Goal: Information Seeking & Learning: Learn about a topic

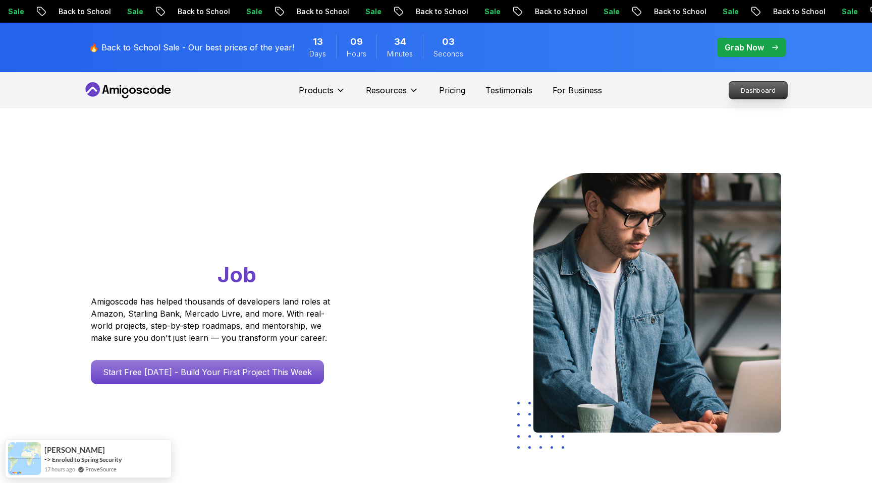
click at [752, 92] on p "Dashboard" at bounding box center [758, 90] width 58 height 17
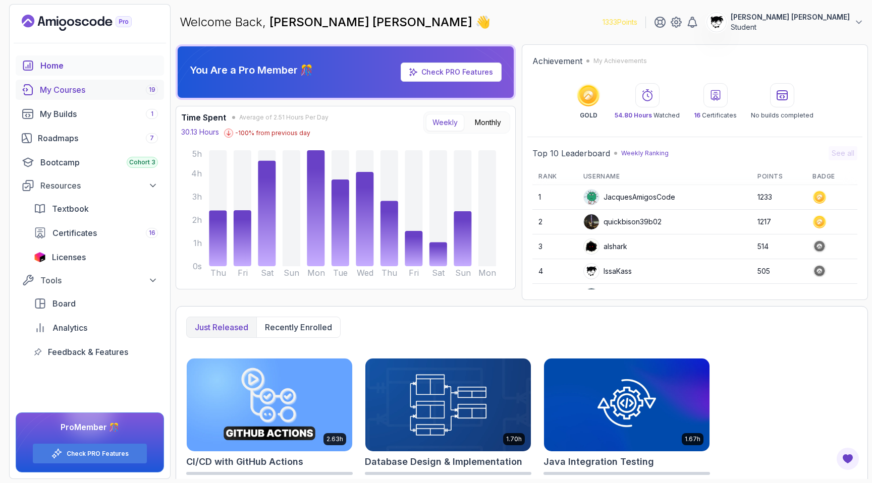
click at [69, 89] on div "My Courses 19" at bounding box center [99, 90] width 118 height 12
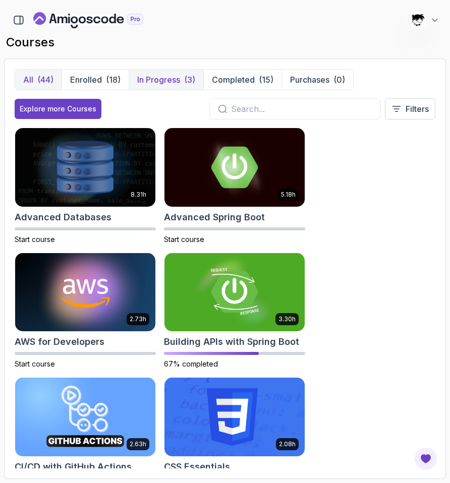
click at [175, 84] on p "In Progress" at bounding box center [158, 80] width 43 height 12
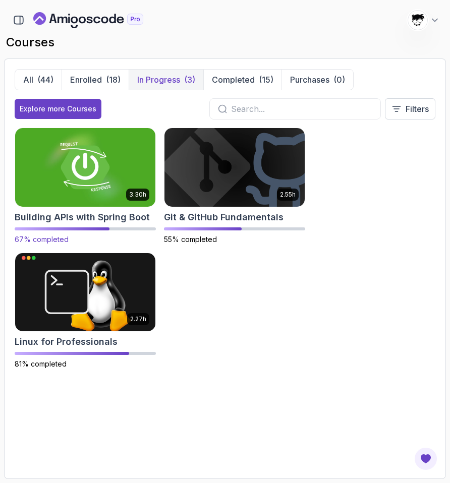
click at [94, 187] on img at bounding box center [85, 167] width 147 height 82
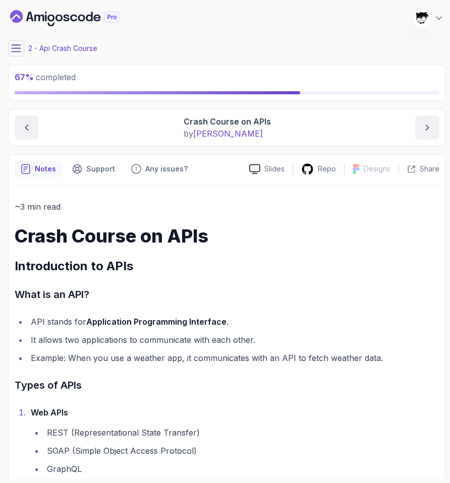
click at [11, 50] on icon at bounding box center [16, 48] width 10 height 10
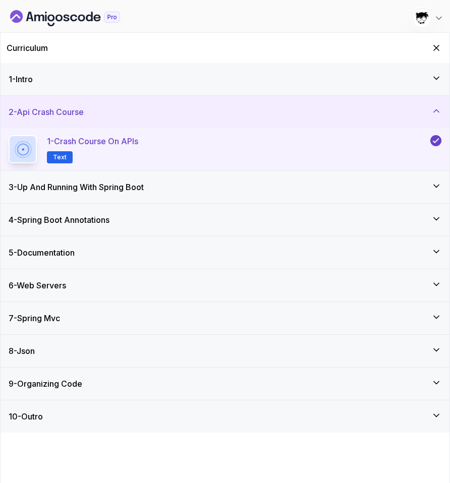
click at [75, 359] on div "8 - Json" at bounding box center [225, 351] width 449 height 32
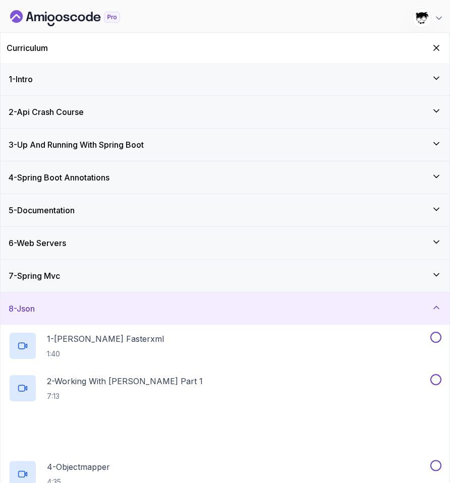
scroll to position [21, 0]
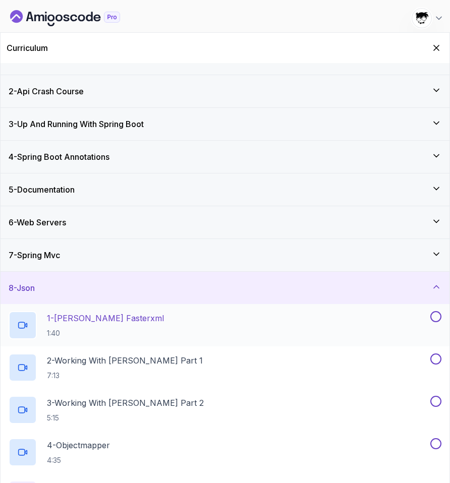
click at [85, 330] on p "1:40" at bounding box center [105, 333] width 117 height 10
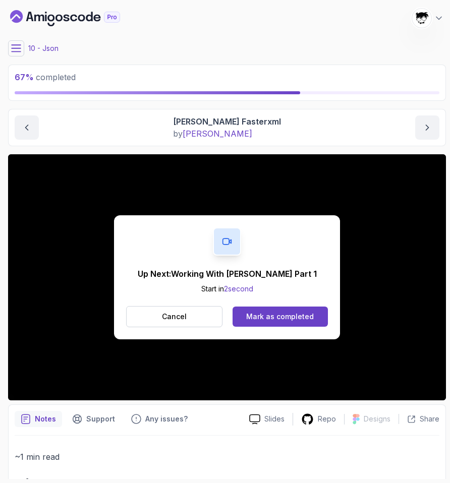
click at [269, 305] on div "Up Next: Working With Jackson Part 1 Start in 2 second Cancel Mark as completed" at bounding box center [227, 277] width 226 height 124
click at [268, 317] on div "Mark as completed" at bounding box center [280, 317] width 68 height 10
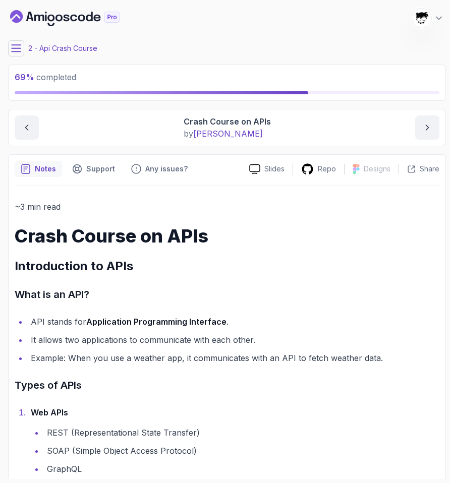
click at [14, 55] on button at bounding box center [16, 48] width 16 height 16
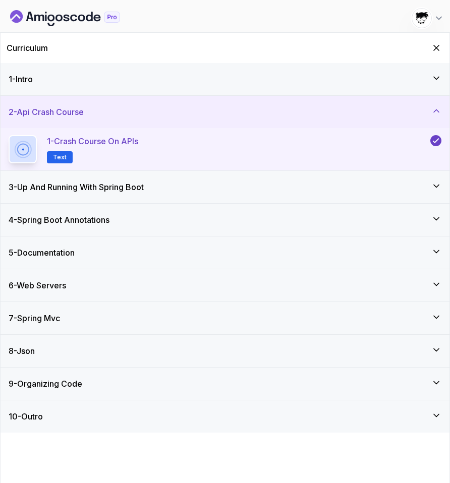
click at [55, 349] on div "8 - Json" at bounding box center [225, 351] width 433 height 12
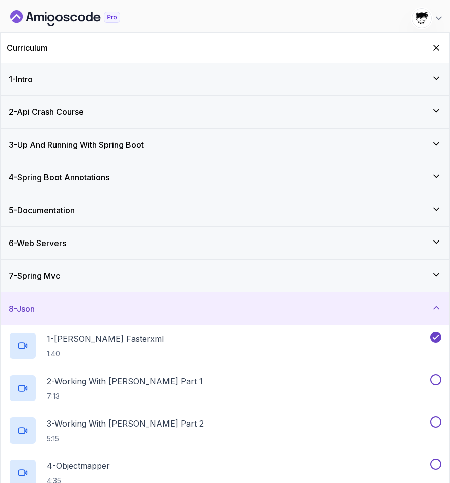
scroll to position [21, 0]
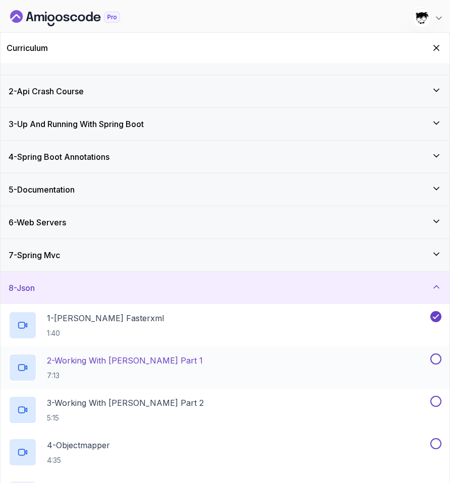
click at [79, 366] on p "2 - Working With Jackson Part 1" at bounding box center [125, 361] width 156 height 12
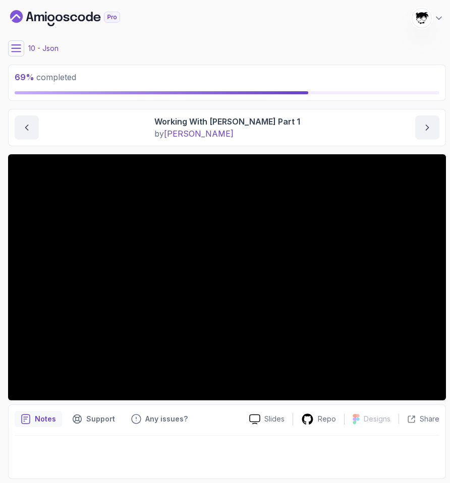
click at [165, 455] on div at bounding box center [227, 454] width 425 height 37
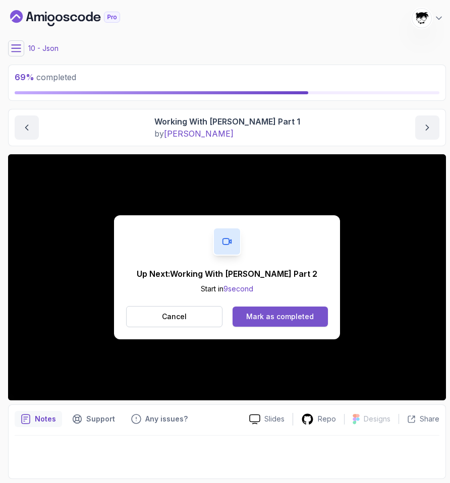
click at [262, 309] on button "Mark as completed" at bounding box center [280, 317] width 95 height 20
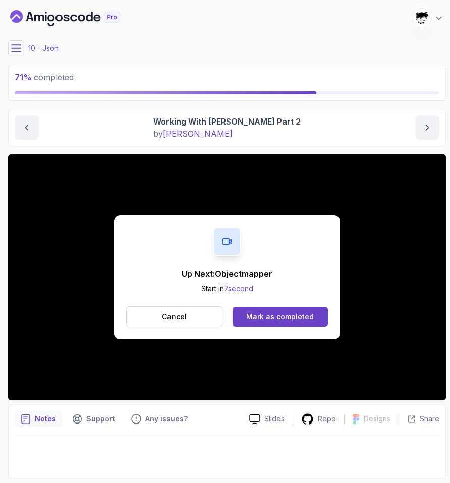
click at [287, 330] on div "Up Next: Objectmapper Start in 7 second Cancel Mark as completed" at bounding box center [227, 277] width 226 height 124
click at [268, 318] on div "Mark as completed" at bounding box center [280, 317] width 68 height 10
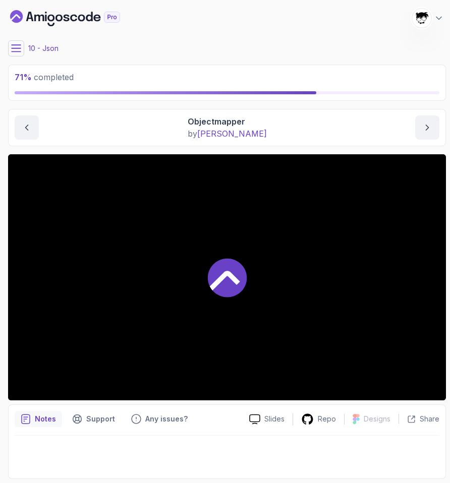
click at [10, 46] on button at bounding box center [16, 48] width 16 height 16
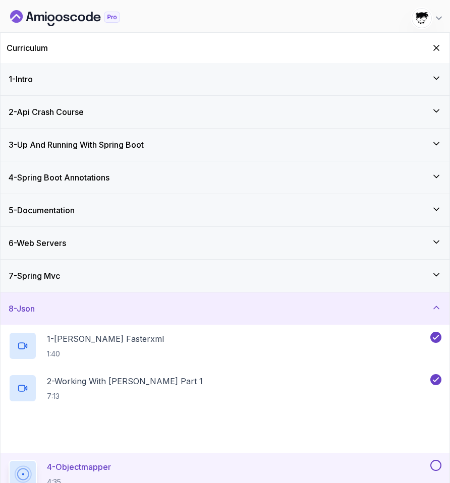
scroll to position [87, 0]
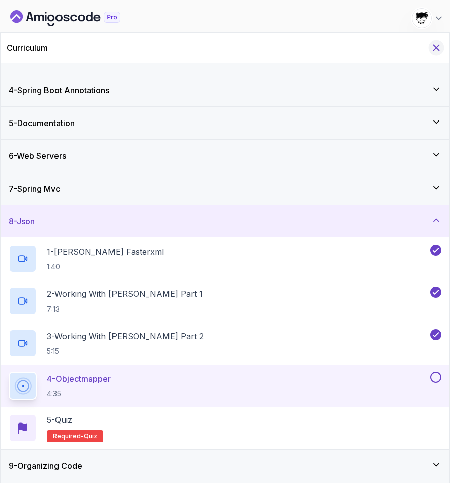
click at [440, 49] on icon "Hide Curriculum for mobile" at bounding box center [436, 47] width 11 height 11
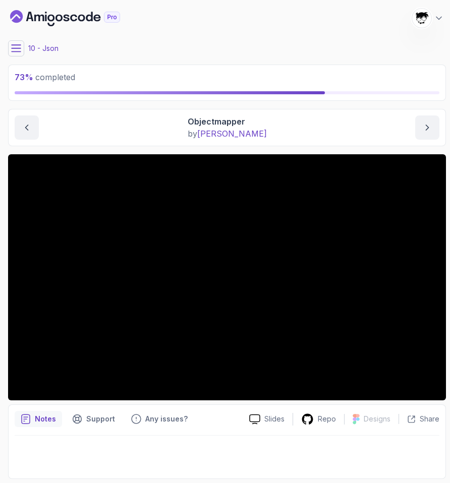
click at [22, 45] on button at bounding box center [16, 48] width 16 height 16
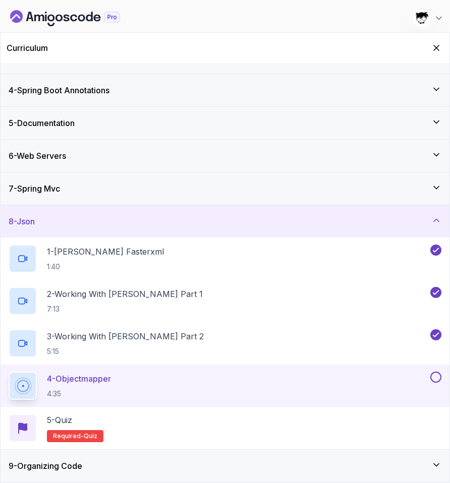
click at [74, 464] on h3 "9 - Organizing Code" at bounding box center [46, 466] width 74 height 12
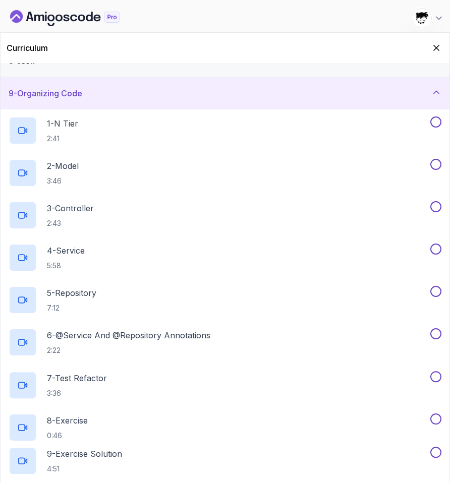
scroll to position [299, 0]
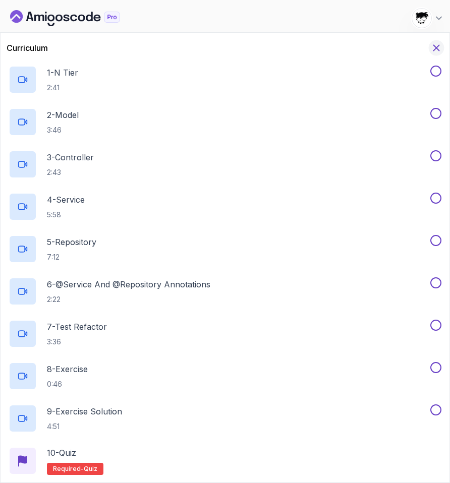
click at [438, 50] on icon "Hide Curriculum for mobile" at bounding box center [436, 47] width 11 height 11
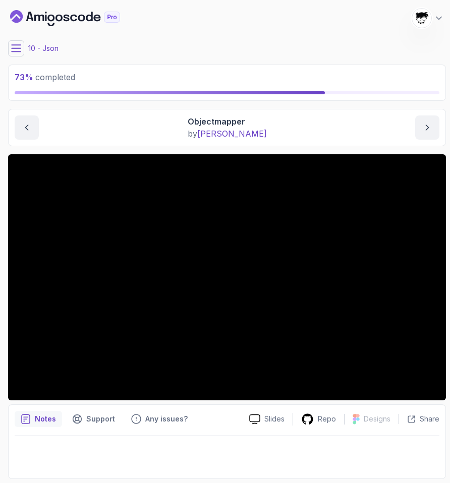
click at [42, 90] on div "73 % completed" at bounding box center [227, 82] width 425 height 23
click at [31, 7] on div "My Courses Building APIs with Spring Boot 1333 Points Abdallah Issa Al-Kass Stu…" at bounding box center [227, 18] width 438 height 28
click at [7, 52] on div "73 % completed 1 - Intro 2 - Api Crash Course 3 - Up And Running With Spring Bo…" at bounding box center [225, 241] width 442 height 475
click at [10, 49] on button at bounding box center [16, 48] width 16 height 16
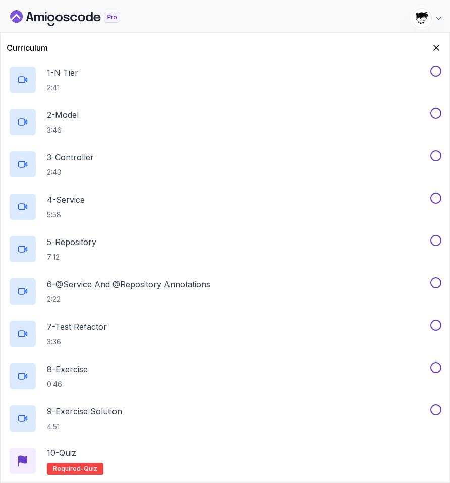
scroll to position [39, 0]
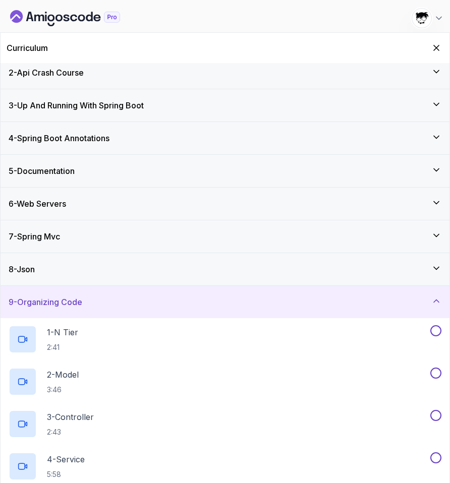
click at [50, 276] on div "8 - Json" at bounding box center [225, 269] width 449 height 32
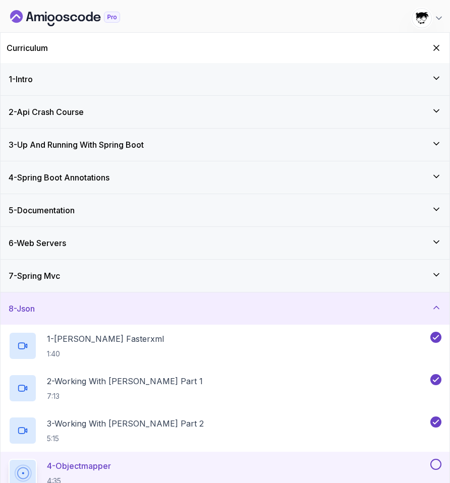
scroll to position [87, 0]
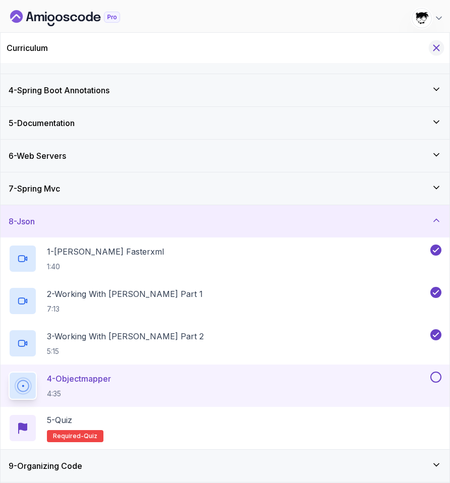
click at [438, 43] on icon "Hide Curriculum for mobile" at bounding box center [436, 47] width 11 height 11
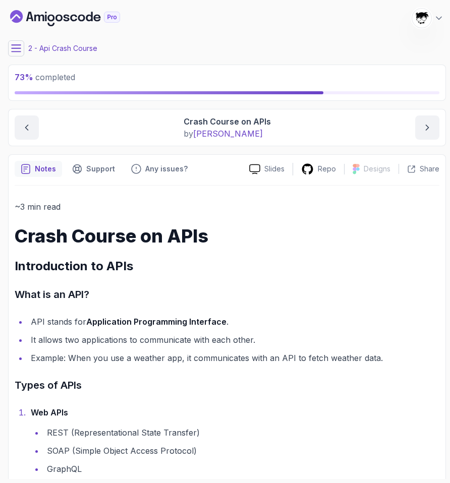
click at [16, 45] on icon at bounding box center [16, 48] width 10 height 10
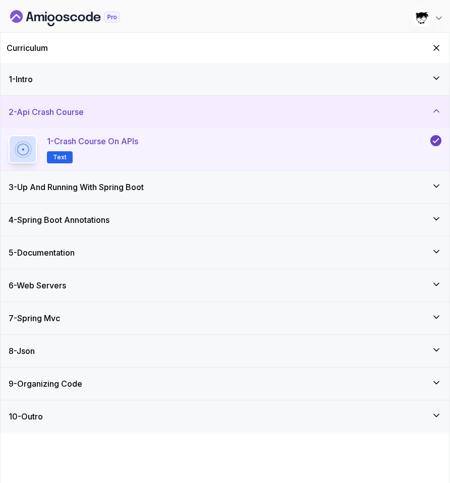
click at [47, 355] on div "8 - Json" at bounding box center [225, 351] width 433 height 12
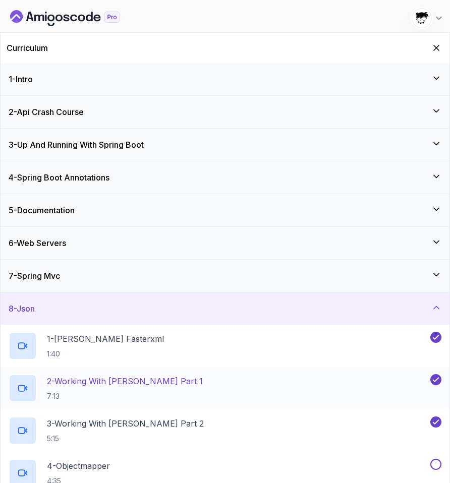
scroll to position [87, 0]
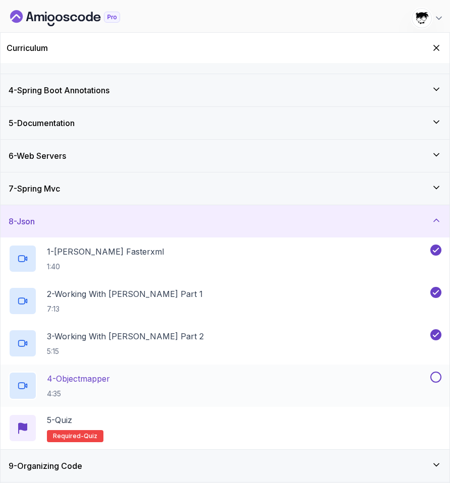
click at [71, 397] on p "4:35" at bounding box center [78, 394] width 63 height 10
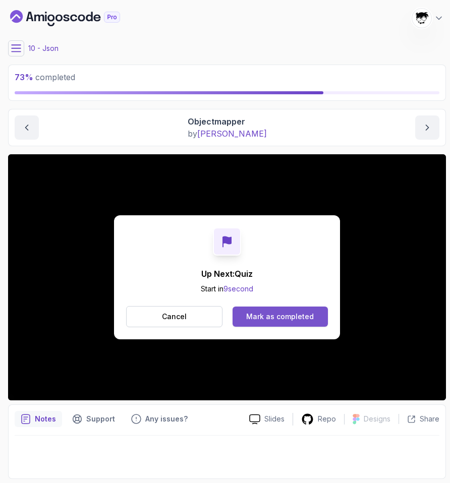
click at [274, 324] on button "Mark as completed" at bounding box center [280, 317] width 95 height 20
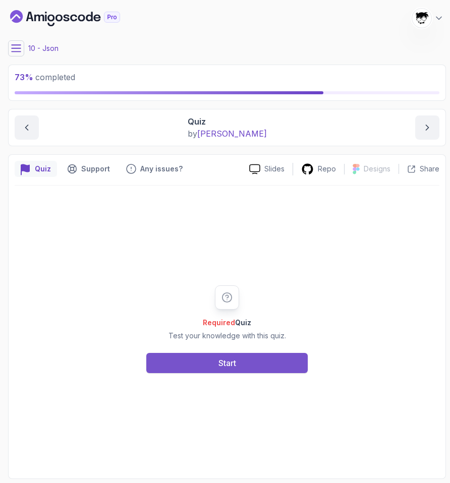
click at [243, 364] on button "Start" at bounding box center [226, 363] width 161 height 20
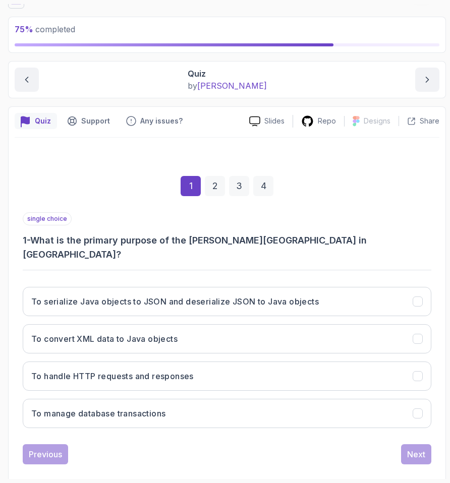
scroll to position [47, 0]
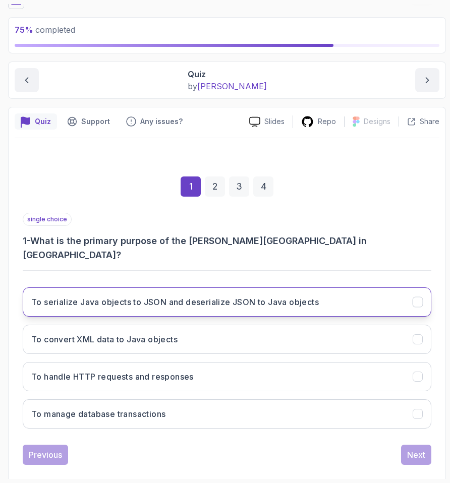
click at [182, 288] on button "To serialize Java objects to JSON and deserialize JSON to Java objects" at bounding box center [227, 302] width 409 height 29
click at [411, 449] on div "Next" at bounding box center [416, 455] width 18 height 12
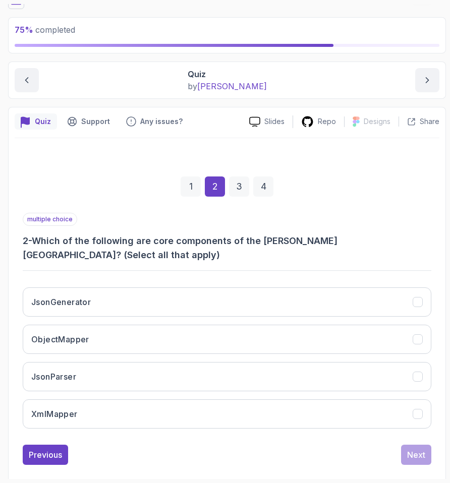
scroll to position [48, 0]
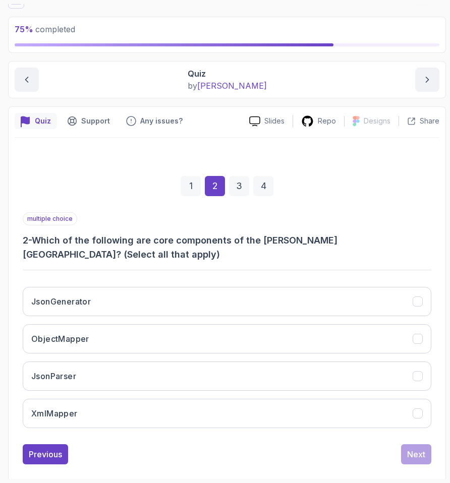
click at [96, 240] on h3 "2 - Which of the following are core components of the [PERSON_NAME][GEOGRAPHIC_…" at bounding box center [227, 248] width 409 height 28
click at [112, 213] on div "multiple choice 2 - Which of the following are core components of the [PERSON_N…" at bounding box center [227, 236] width 409 height 49
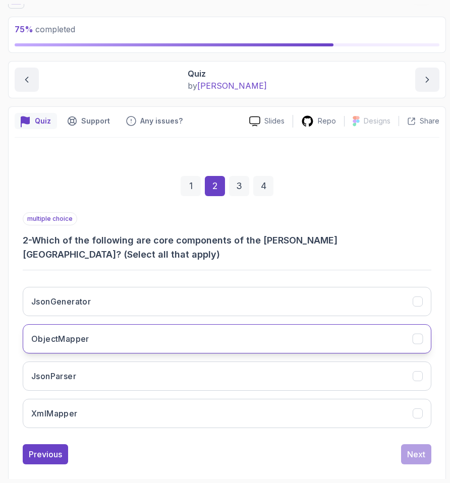
click at [50, 333] on h3 "ObjectMapper" at bounding box center [60, 339] width 58 height 12
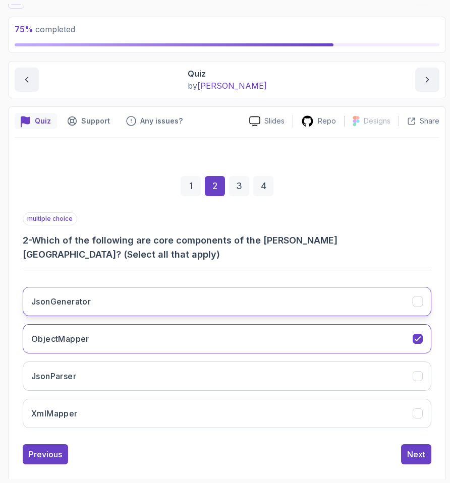
click at [77, 296] on button "JsonGenerator" at bounding box center [227, 301] width 409 height 29
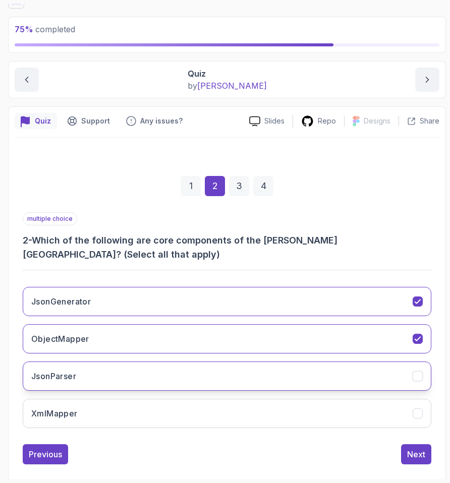
click at [69, 370] on h3 "JsonParser" at bounding box center [53, 376] width 45 height 12
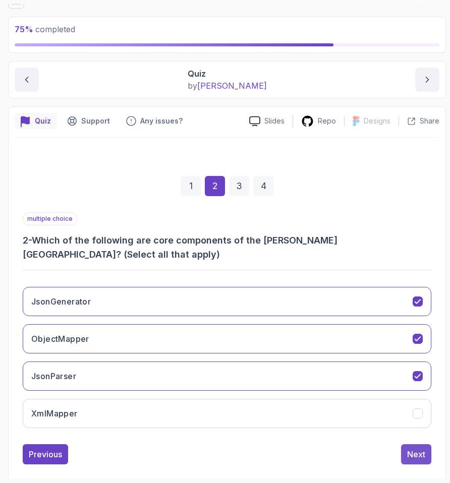
click at [410, 448] on div "Next" at bounding box center [416, 454] width 18 height 12
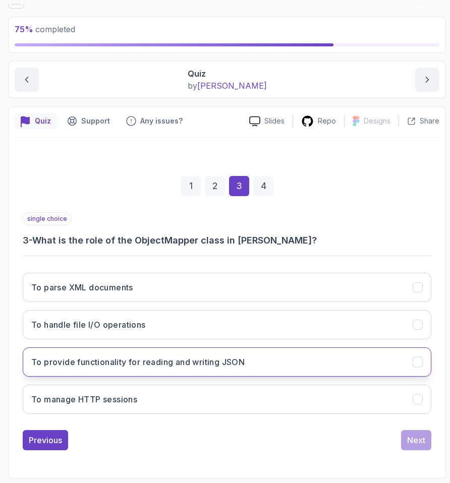
click at [95, 361] on h3 "To provide functionality for reading and writing JSON" at bounding box center [137, 362] width 213 height 12
click at [415, 432] on button "Next" at bounding box center [416, 440] width 30 height 20
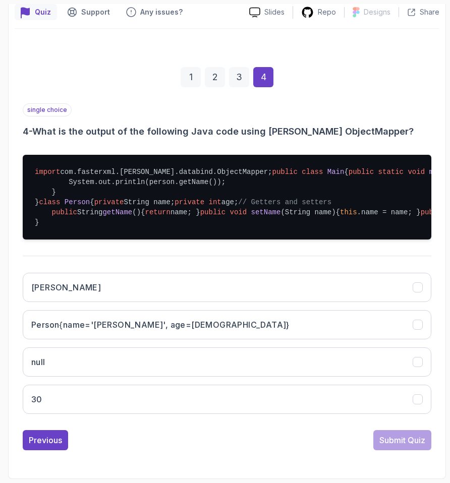
scroll to position [192, 0]
click at [33, 155] on pre "import com.fasterxml.[PERSON_NAME].databind.ObjectMapper; public class Main { p…" at bounding box center [227, 197] width 409 height 85
drag, startPoint x: 71, startPoint y: 179, endPoint x: 319, endPoint y: 176, distance: 248.7
click at [320, 176] on pre "import com.fasterxml.[PERSON_NAME].databind.ObjectMapper; public class Main { p…" at bounding box center [227, 197] width 409 height 85
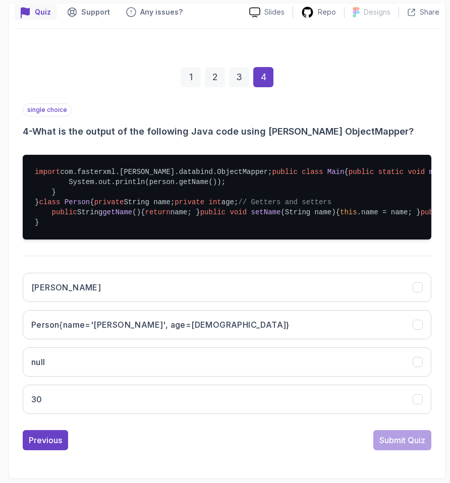
drag, startPoint x: 68, startPoint y: 135, endPoint x: 313, endPoint y: 133, distance: 244.7
click at [313, 155] on pre "import com.fasterxml.[PERSON_NAME].databind.ObjectMapper; public class Main { p…" at bounding box center [227, 197] width 409 height 85
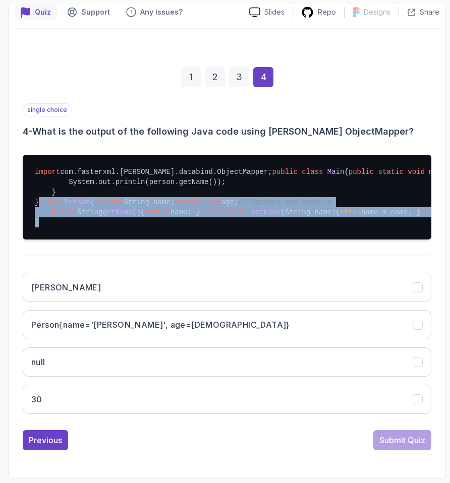
drag, startPoint x: 29, startPoint y: 192, endPoint x: 104, endPoint y: 300, distance: 131.8
click at [104, 240] on pre "import com.fasterxml.[PERSON_NAME].databind.ObjectMapper; public class Main { p…" at bounding box center [227, 197] width 409 height 85
drag, startPoint x: 104, startPoint y: 300, endPoint x: 20, endPoint y: 214, distance: 120.6
click at [20, 213] on div "1 2 3 4 single choice 4 - What is the output of the following Java code using […" at bounding box center [227, 251] width 425 height 416
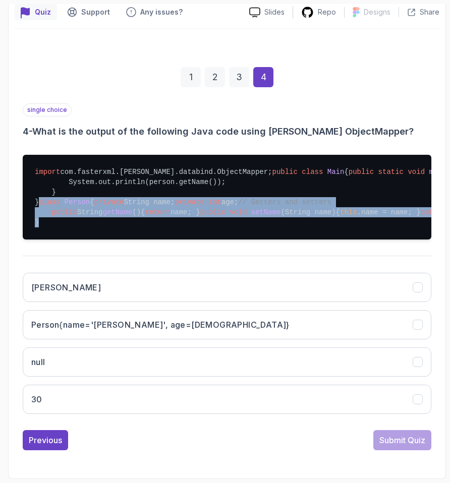
click at [20, 214] on div "1 2 3 4 single choice 4 - What is the output of the following Java code using […" at bounding box center [227, 251] width 425 height 416
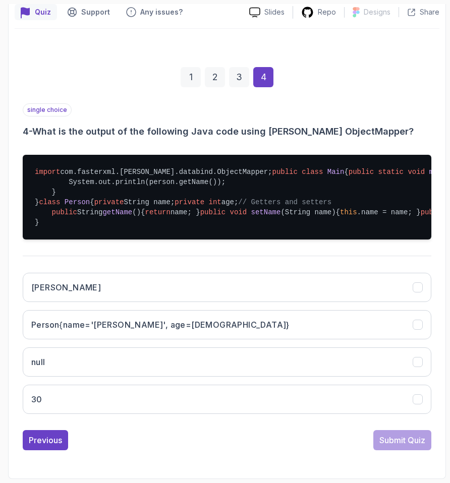
scroll to position [267, 0]
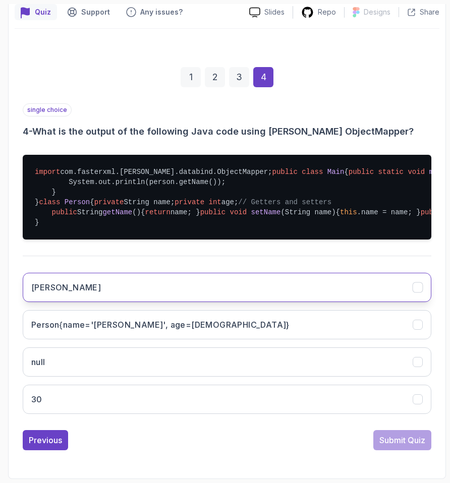
click at [74, 302] on button "[PERSON_NAME]" at bounding box center [227, 287] width 409 height 29
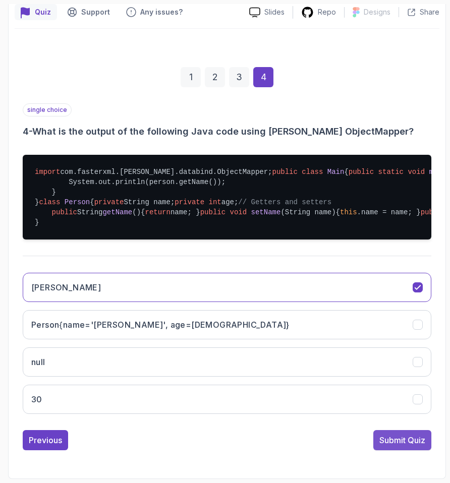
click at [408, 450] on button "Submit Quiz" at bounding box center [402, 440] width 58 height 20
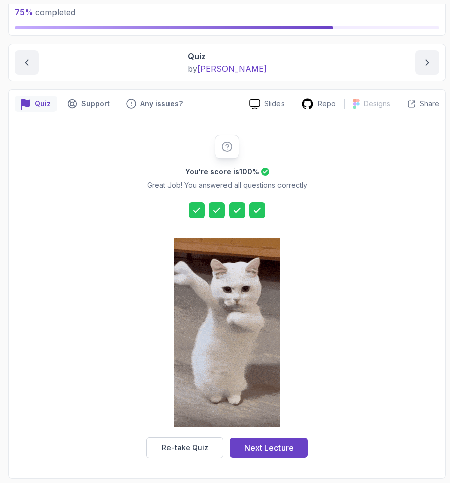
click at [272, 436] on div at bounding box center [227, 334] width 106 height 207
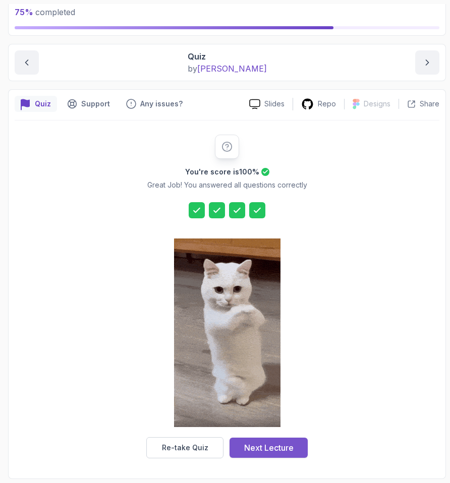
click at [267, 445] on div "Next Lecture" at bounding box center [268, 448] width 49 height 12
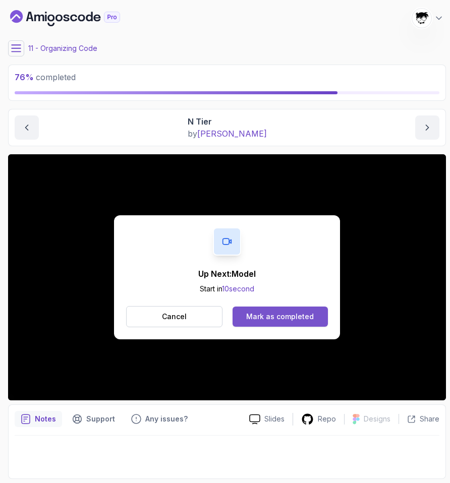
click at [260, 314] on div "Mark as completed" at bounding box center [280, 317] width 68 height 10
click at [283, 313] on div "Mark as completed" at bounding box center [280, 317] width 68 height 10
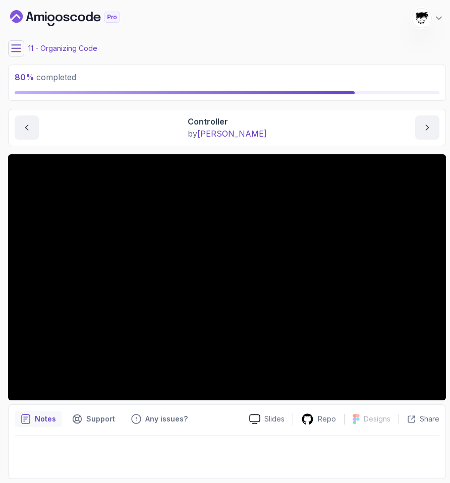
click at [16, 55] on button at bounding box center [16, 48] width 16 height 16
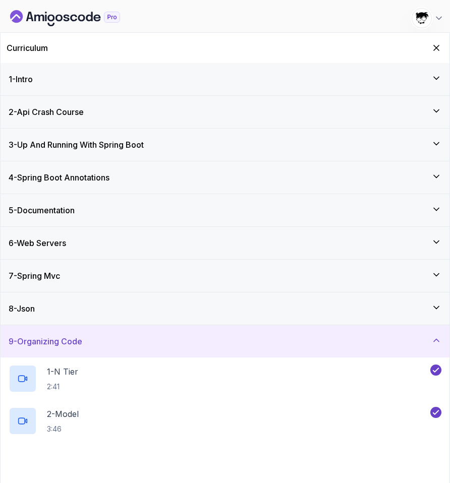
scroll to position [299, 0]
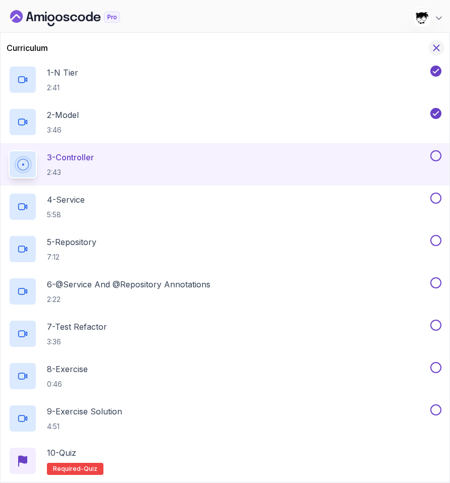
click at [436, 46] on icon "Hide Curriculum for mobile" at bounding box center [436, 47] width 11 height 11
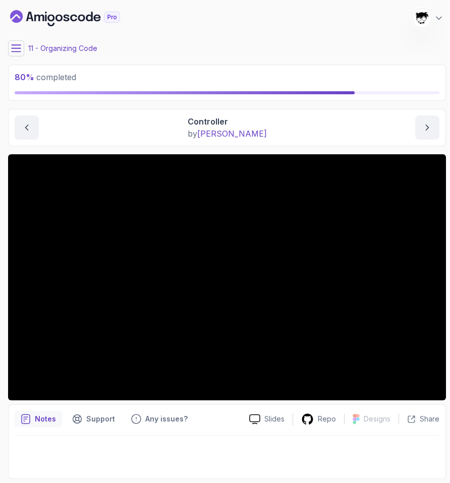
click at [18, 51] on icon at bounding box center [16, 48] width 10 height 10
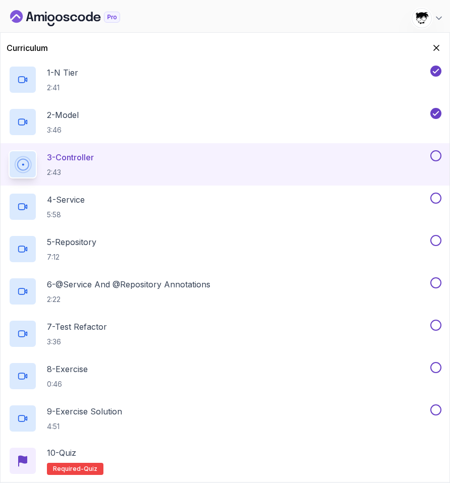
click at [439, 161] on button "3 - Controller 2:43" at bounding box center [225, 164] width 433 height 28
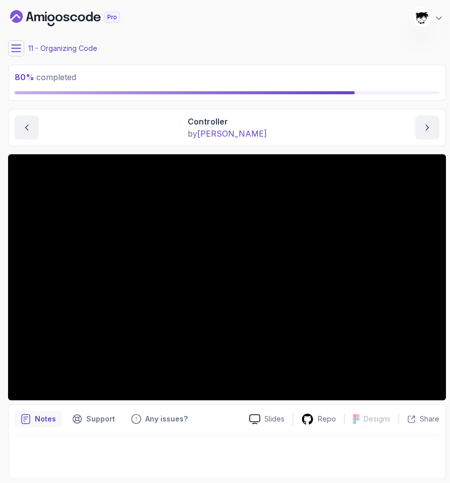
click at [19, 47] on icon at bounding box center [16, 48] width 10 height 10
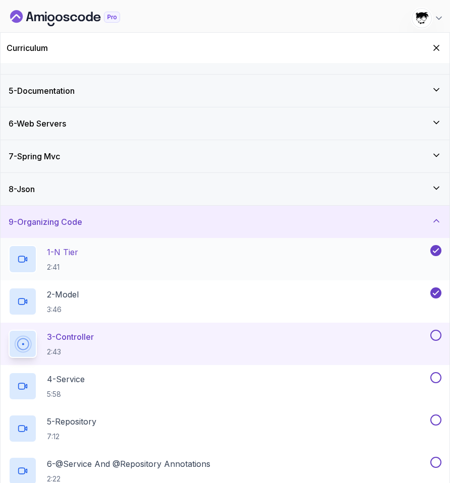
scroll to position [132, 0]
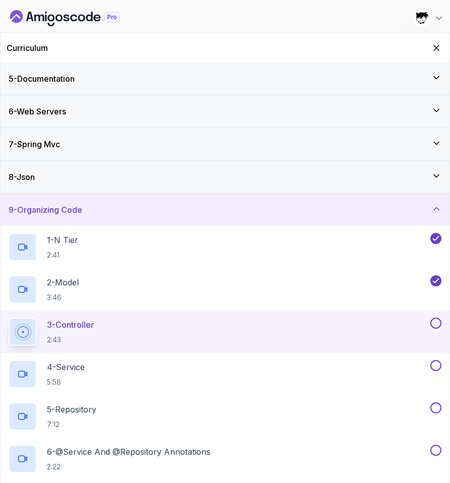
click at [435, 324] on button at bounding box center [435, 323] width 11 height 11
click at [351, 371] on div "4 - Service 5:58" at bounding box center [219, 374] width 420 height 28
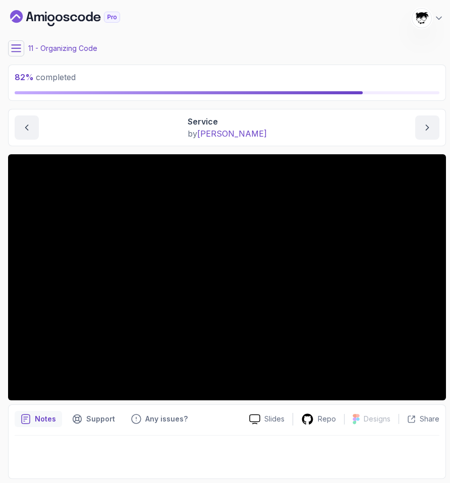
click at [14, 42] on button at bounding box center [16, 48] width 16 height 16
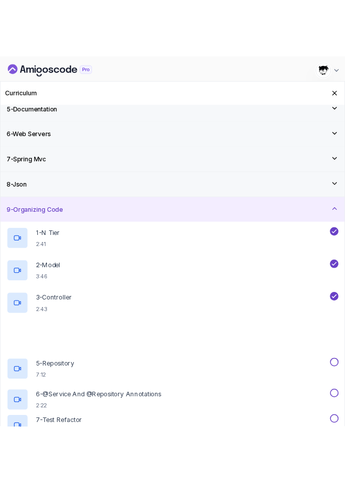
scroll to position [299, 0]
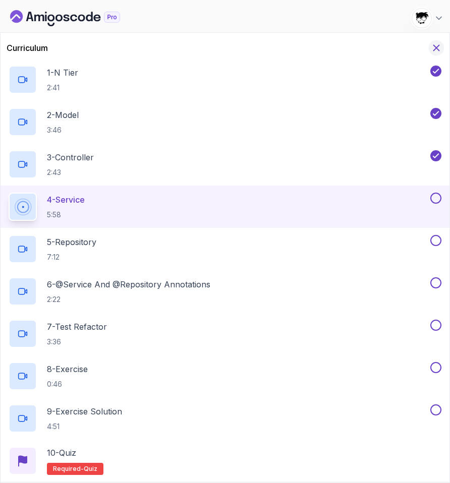
click at [435, 47] on icon "Hide Curriculum for mobile" at bounding box center [437, 48] width 6 height 6
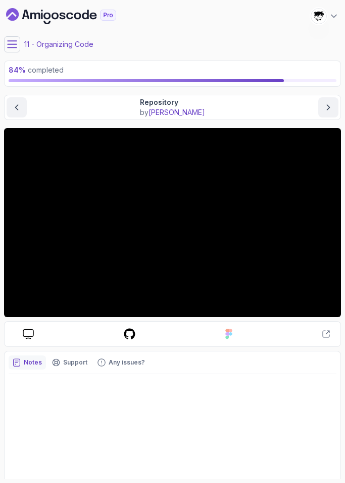
click at [12, 41] on icon at bounding box center [12, 44] width 9 height 7
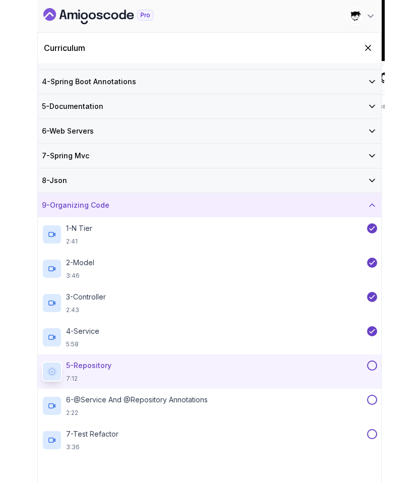
scroll to position [70, 0]
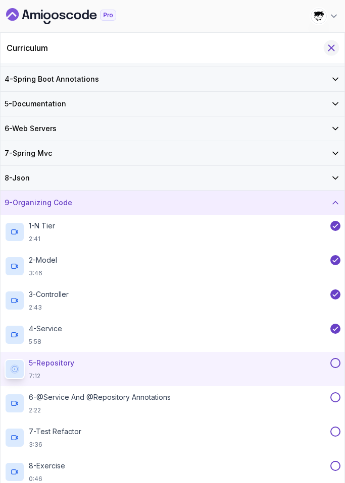
click at [329, 49] on icon "Hide Curriculum for mobile" at bounding box center [331, 48] width 6 height 6
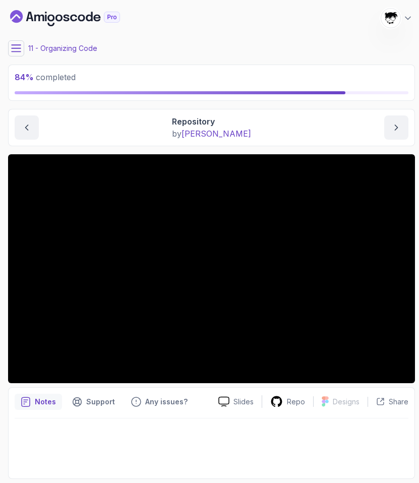
click at [18, 48] on icon at bounding box center [16, 48] width 10 height 10
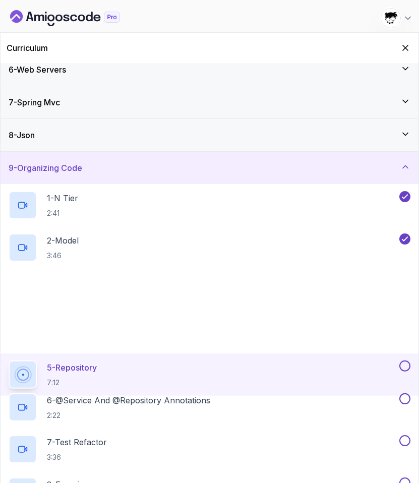
scroll to position [299, 0]
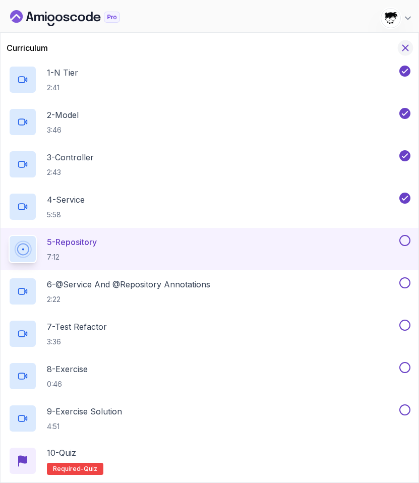
click at [406, 48] on icon "Hide Curriculum for mobile" at bounding box center [406, 48] width 6 height 6
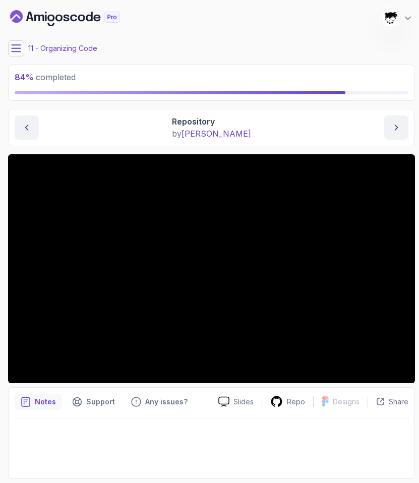
click at [13, 46] on icon at bounding box center [16, 48] width 10 height 10
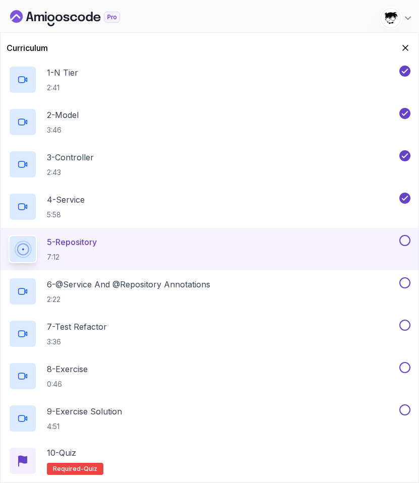
click at [403, 240] on button at bounding box center [405, 240] width 11 height 11
click at [360, 281] on div "6 - @Service And @Repository Annotations 2:22" at bounding box center [203, 291] width 389 height 28
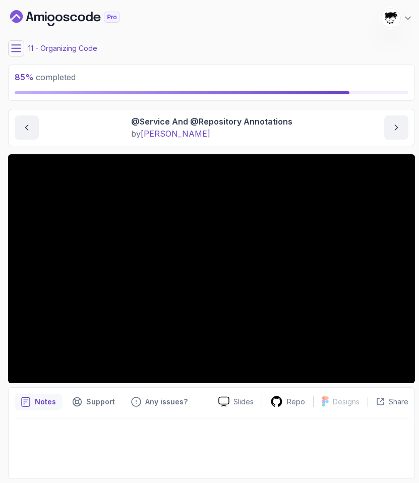
click at [20, 48] on button at bounding box center [16, 48] width 16 height 16
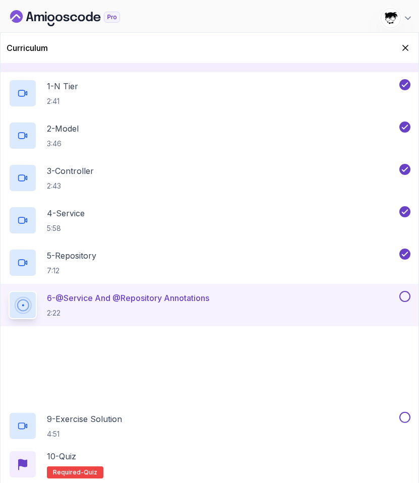
scroll to position [299, 0]
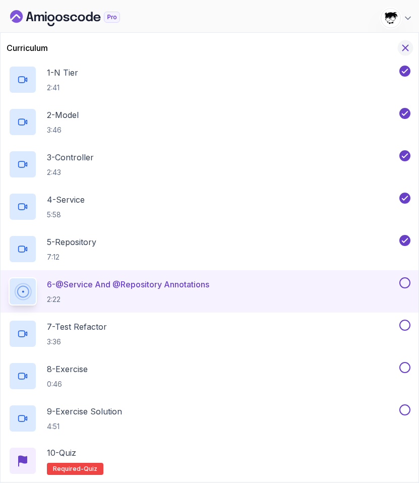
click at [409, 43] on icon "Hide Curriculum for mobile" at bounding box center [405, 47] width 11 height 11
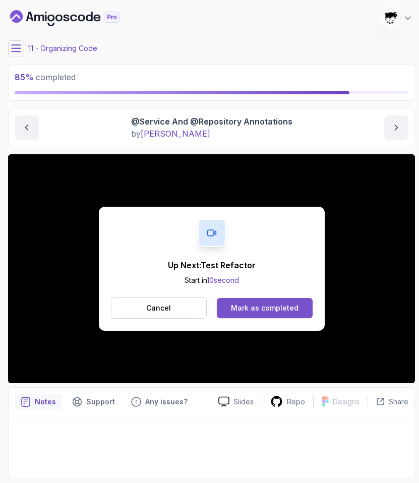
click at [242, 310] on div "Mark as completed" at bounding box center [265, 308] width 68 height 10
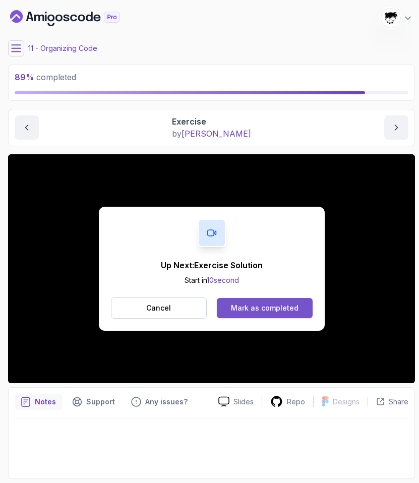
click at [249, 317] on button "Mark as completed" at bounding box center [264, 308] width 95 height 20
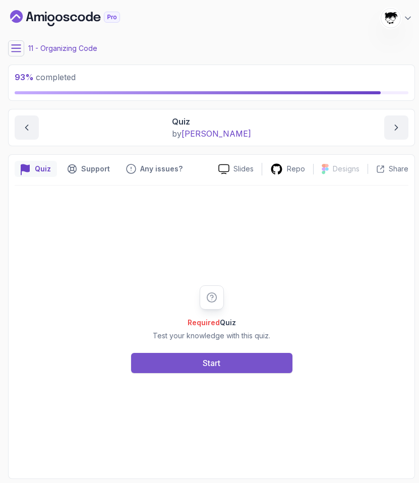
click at [178, 362] on button "Start" at bounding box center [211, 363] width 161 height 20
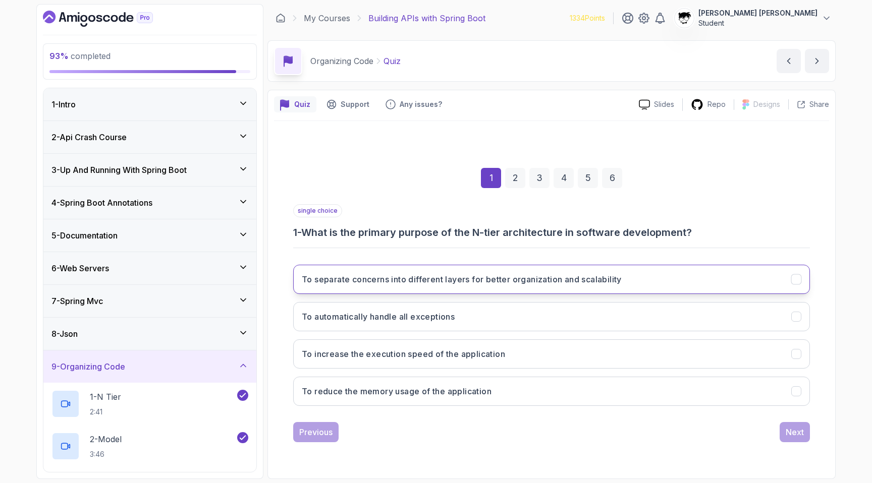
click at [366, 275] on h3 "To separate concerns into different layers for better organization and scalabil…" at bounding box center [462, 279] width 320 height 12
click at [449, 411] on div "To separate concerns into different layers for better organization and scalabil…" at bounding box center [551, 335] width 517 height 157
click at [449, 447] on div "1 2 3 4 5 6 single choice 1 - What is the primary purpose of the N-tier archite…" at bounding box center [551, 297] width 555 height 307
click at [449, 433] on div "Next" at bounding box center [794, 432] width 18 height 12
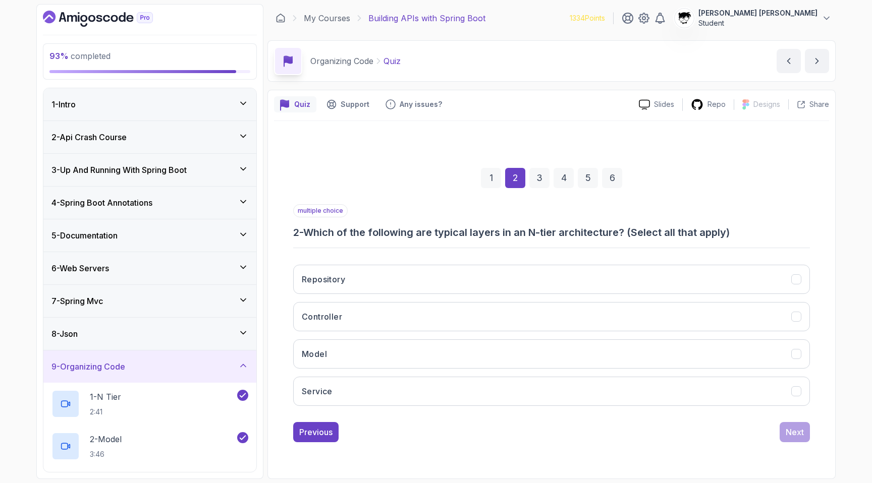
click at [422, 223] on div "multiple choice 2 - Which of the following are typical layers in an N-tier arch…" at bounding box center [551, 221] width 517 height 35
click at [418, 206] on div "multiple choice 2 - Which of the following are typical layers in an N-tier arch…" at bounding box center [551, 221] width 517 height 35
click at [362, 276] on button "Repository" at bounding box center [551, 279] width 517 height 29
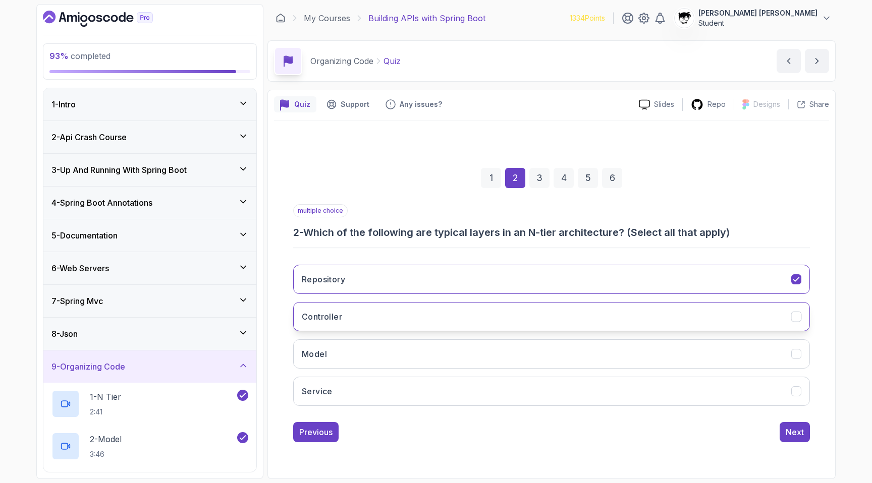
click at [350, 312] on button "Controller" at bounding box center [551, 316] width 517 height 29
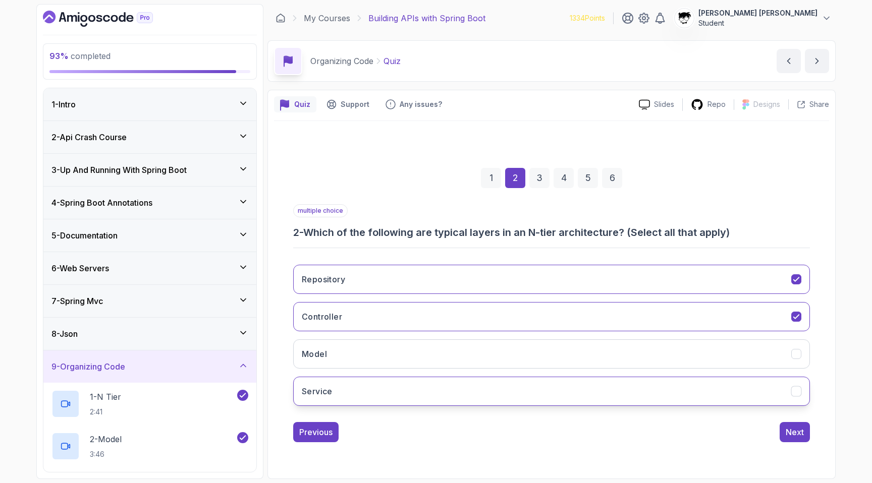
click at [346, 387] on button "Service" at bounding box center [551, 391] width 517 height 29
click at [449, 428] on div "Next" at bounding box center [794, 432] width 18 height 12
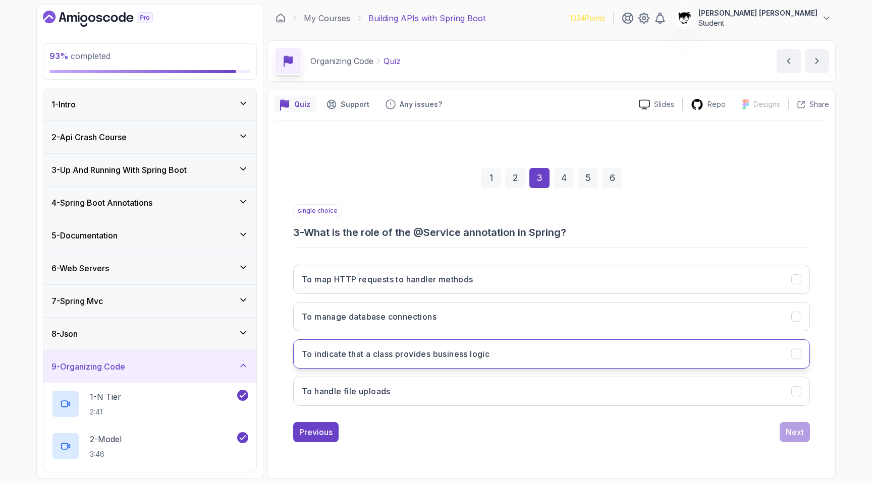
click at [449, 355] on button "To indicate that a class provides business logic" at bounding box center [551, 353] width 517 height 29
click at [449, 425] on button "Next" at bounding box center [794, 432] width 30 height 20
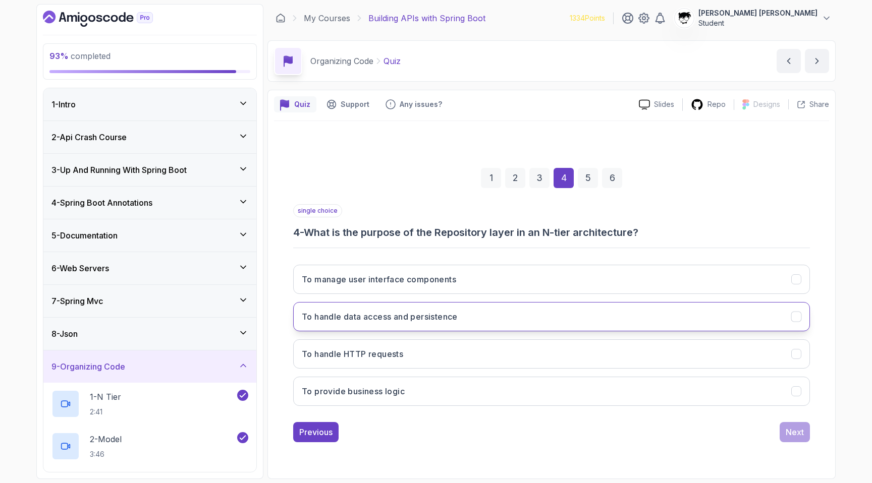
click at [355, 326] on button "To handle data access and persistence" at bounding box center [551, 316] width 517 height 29
click at [449, 438] on button "Next" at bounding box center [794, 432] width 30 height 20
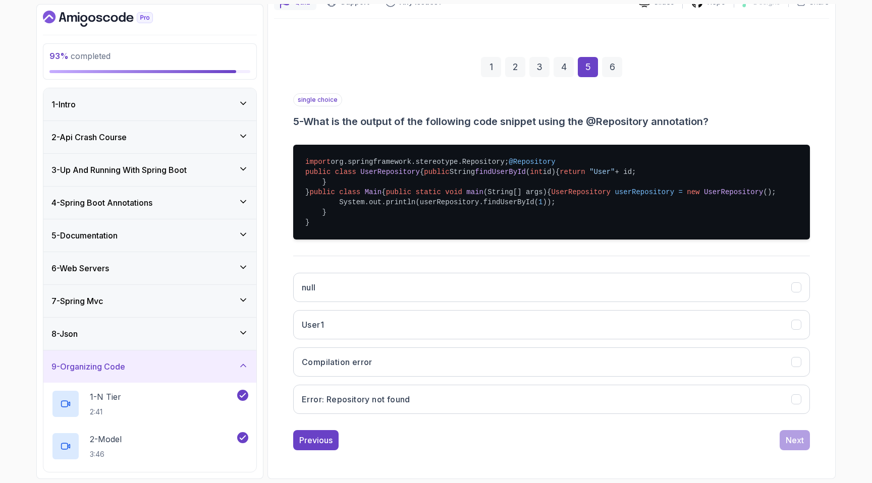
scroll to position [164, 0]
drag, startPoint x: 320, startPoint y: 213, endPoint x: 654, endPoint y: 213, distance: 334.0
click at [449, 213] on pre "import org.springframework.stereotype.Repository; @Repository public class User…" at bounding box center [551, 192] width 517 height 95
click at [377, 339] on button "User1" at bounding box center [551, 324] width 517 height 29
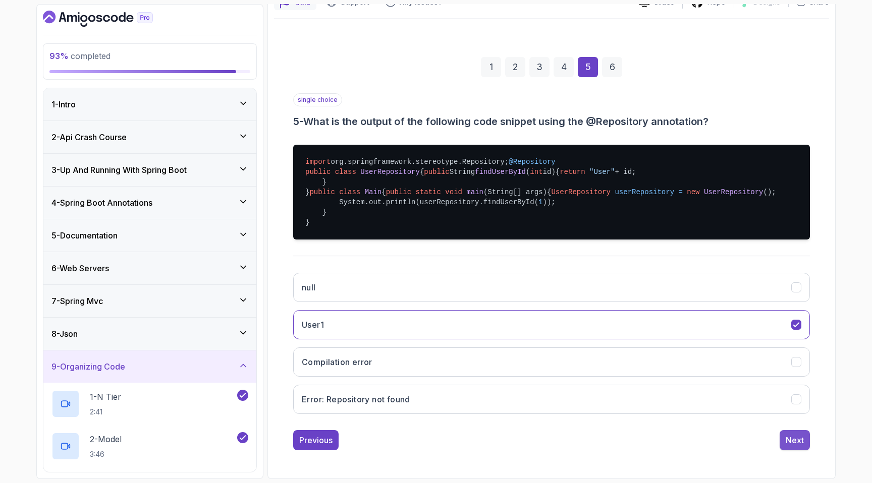
click at [449, 446] on div "Next" at bounding box center [794, 440] width 18 height 12
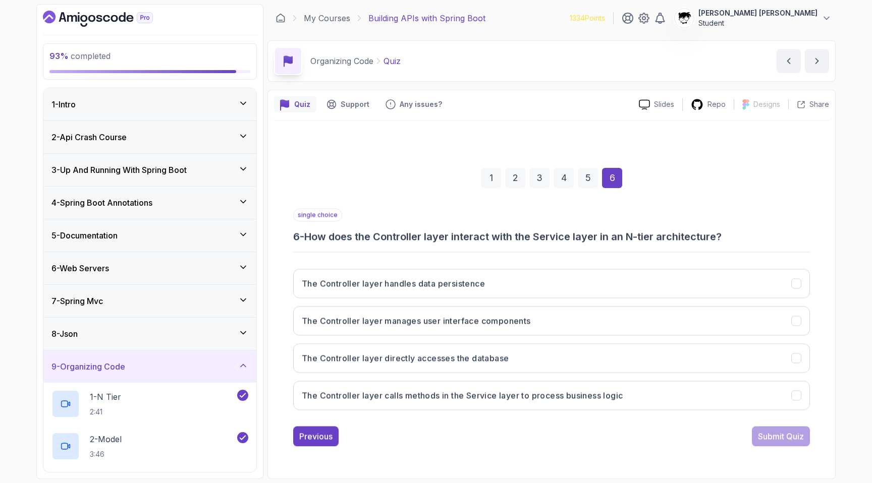
scroll to position [0, 0]
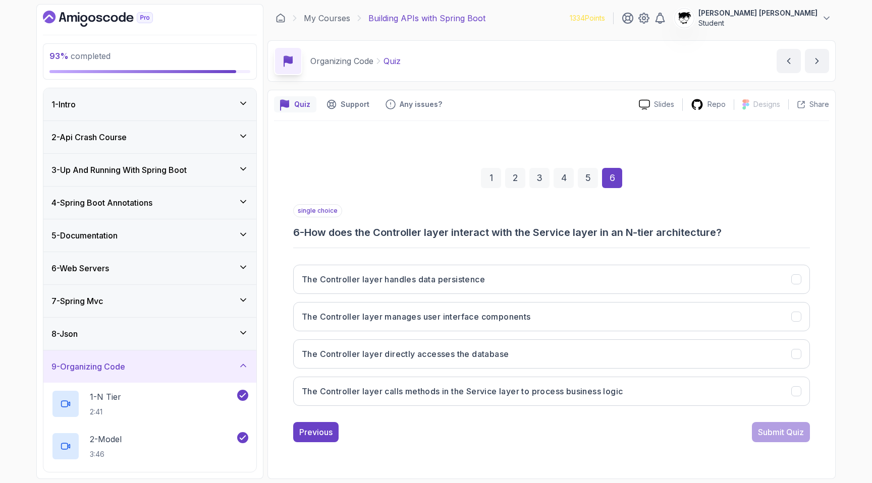
drag, startPoint x: 305, startPoint y: 224, endPoint x: 732, endPoint y: 224, distance: 427.3
click at [449, 224] on div "single choice 6 - How does the Controller layer interact with the Service layer…" at bounding box center [551, 221] width 517 height 35
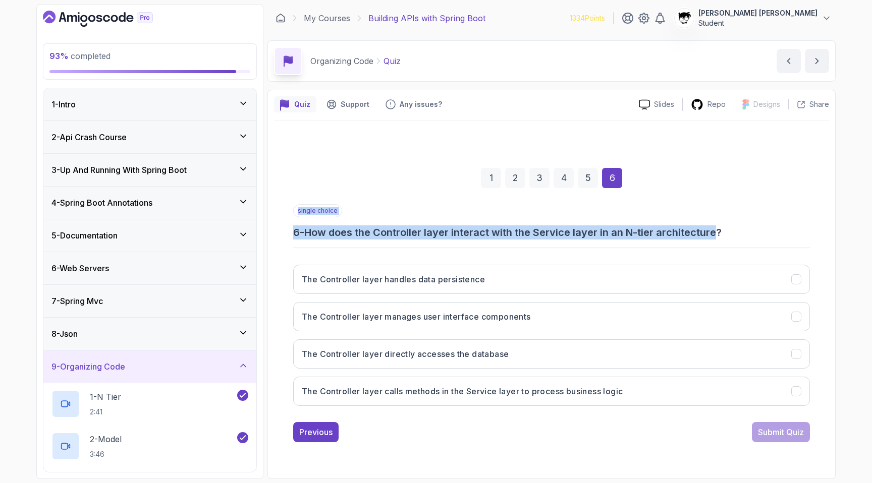
click at [449, 238] on h3 "6 - How does the Controller layer interact with the Service layer in an N-tier …" at bounding box center [551, 232] width 517 height 14
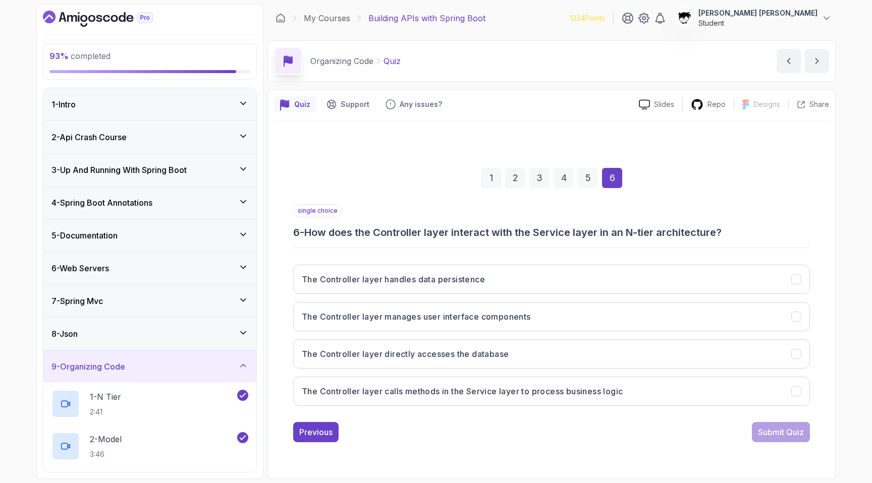
click at [449, 226] on h3 "6 - How does the Controller layer interact with the Service layer in an N-tier …" at bounding box center [551, 232] width 517 height 14
click at [385, 385] on h3 "The Controller layer calls methods in the Service layer to process business log…" at bounding box center [462, 391] width 321 height 12
click at [449, 427] on div "Submit Quiz" at bounding box center [781, 432] width 46 height 12
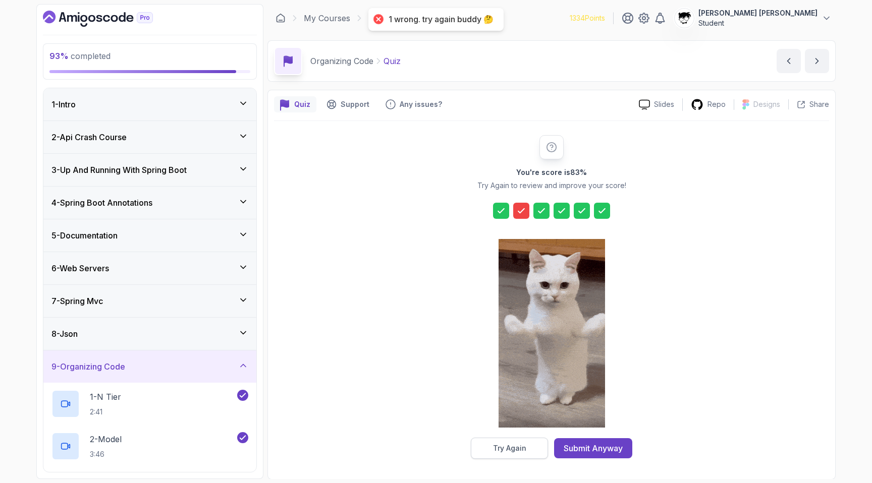
click at [449, 443] on div "Try Again" at bounding box center [509, 448] width 33 height 10
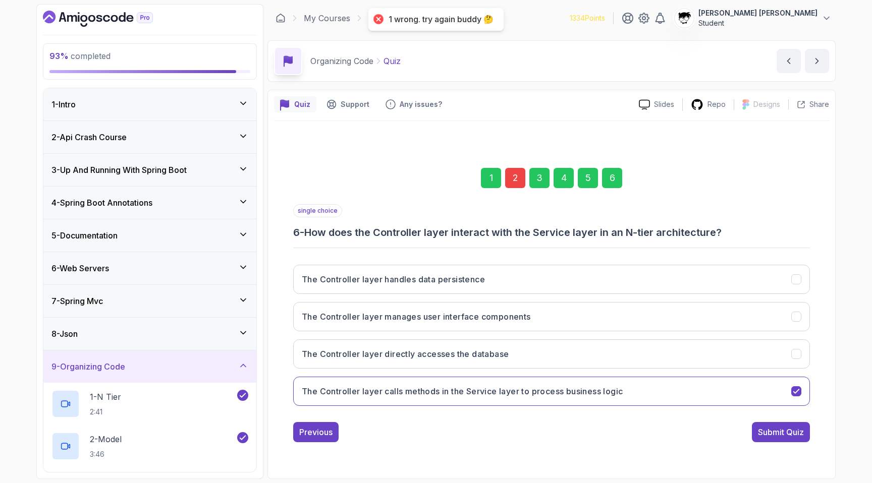
click at [449, 171] on div "2" at bounding box center [515, 178] width 20 height 20
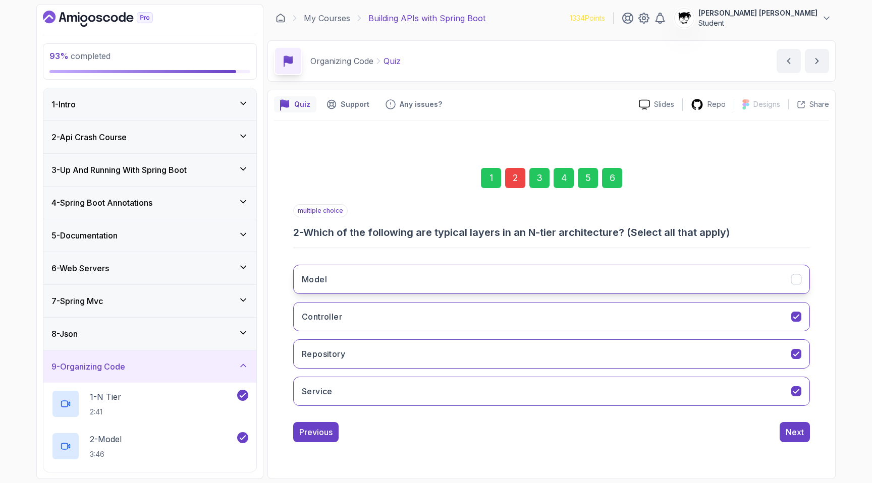
click at [425, 267] on button "Model" at bounding box center [551, 279] width 517 height 29
click at [449, 435] on div "Next" at bounding box center [794, 432] width 18 height 12
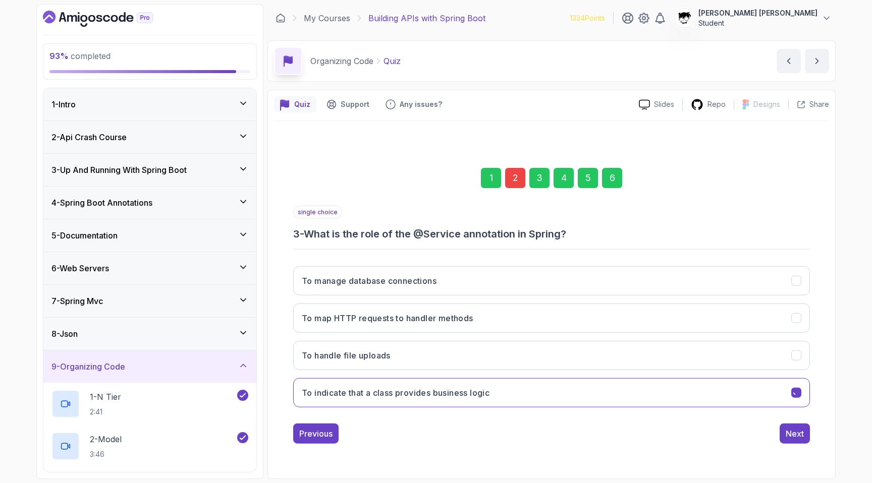
click at [449, 435] on div "Next" at bounding box center [794, 433] width 18 height 12
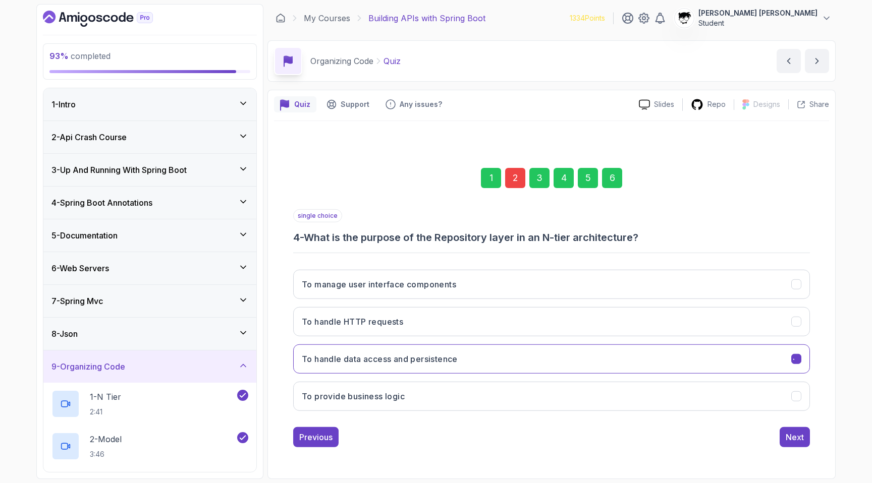
click at [449, 435] on div "Next" at bounding box center [794, 437] width 18 height 12
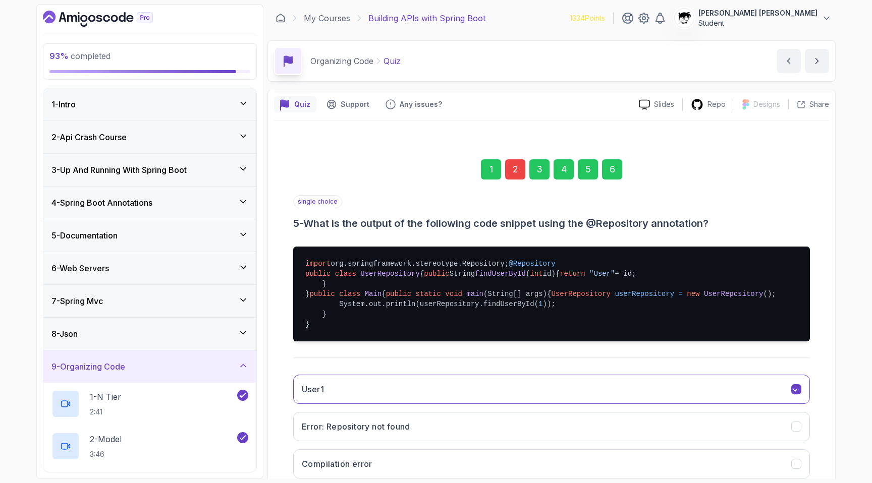
click at [449, 435] on div "single choice 5 - What is the output of the following code snippet using the @R…" at bounding box center [551, 359] width 517 height 329
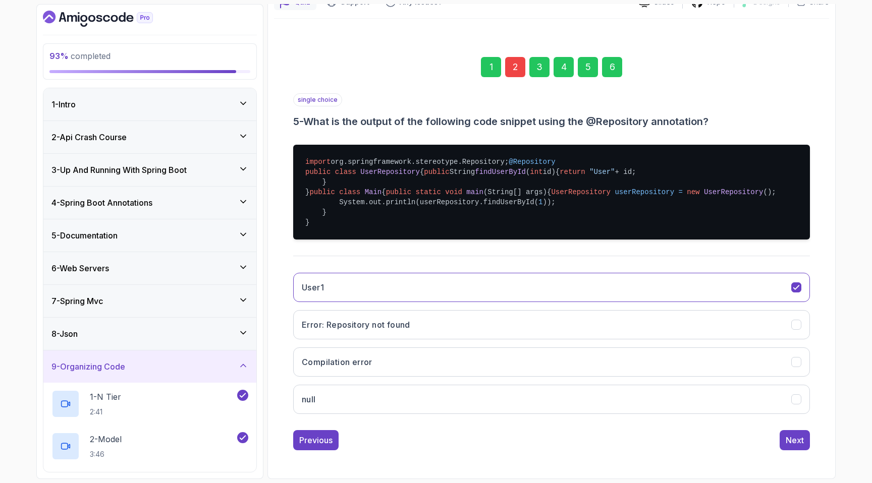
scroll to position [183, 0]
click at [449, 443] on div "Next" at bounding box center [794, 440] width 18 height 12
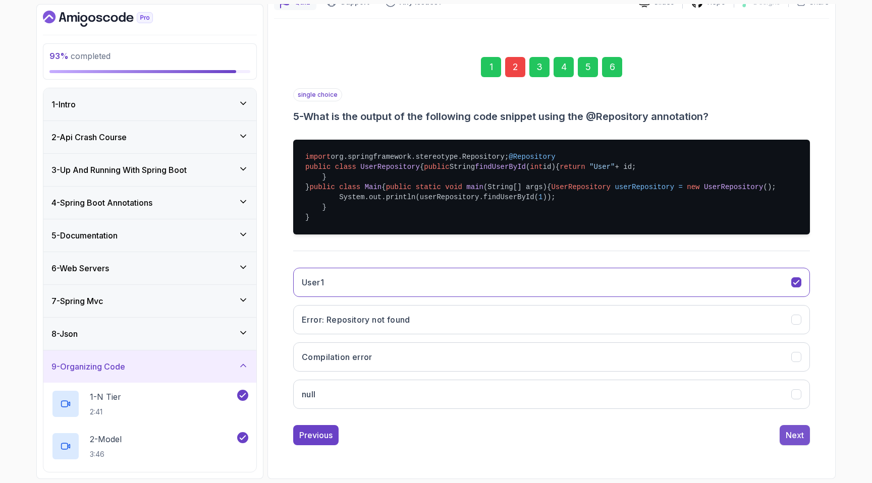
scroll to position [0, 0]
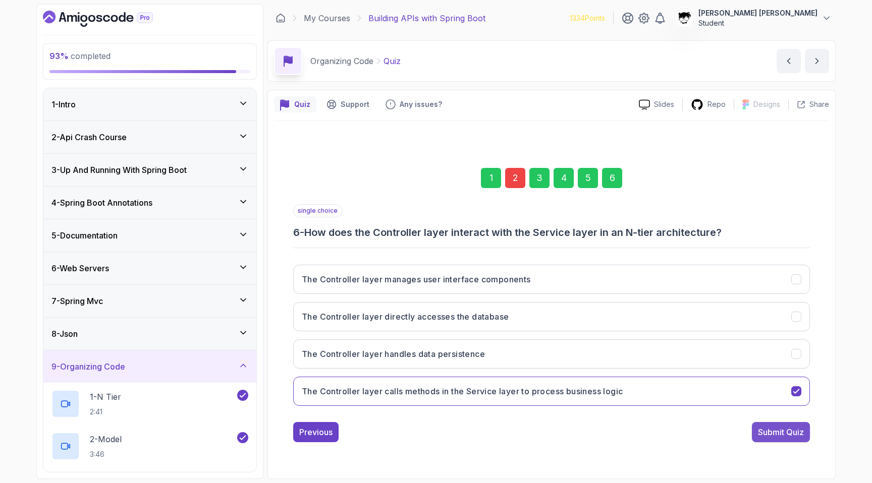
click at [449, 434] on div "Submit Quiz" at bounding box center [781, 432] width 46 height 12
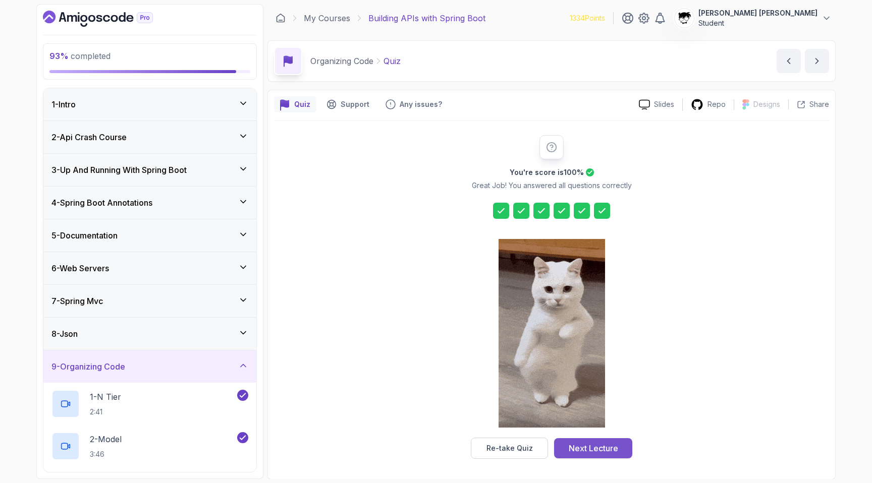
click at [449, 439] on button "Next Lecture" at bounding box center [593, 448] width 78 height 20
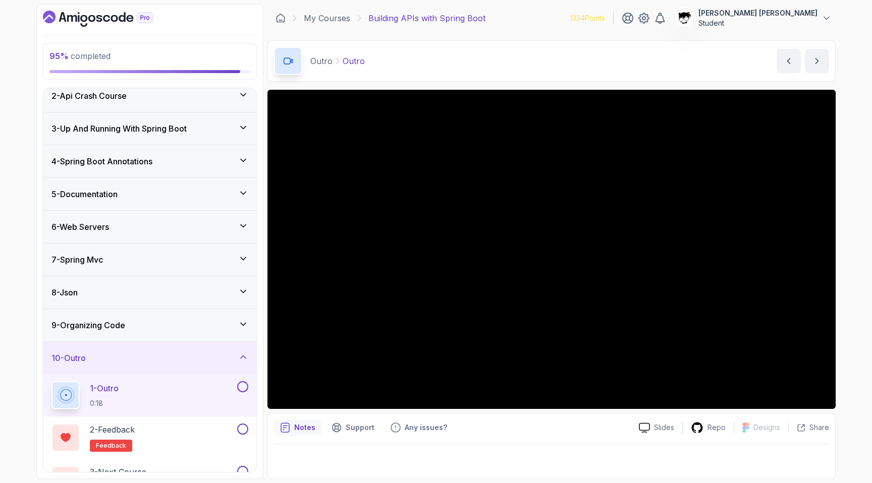
scroll to position [71, 0]
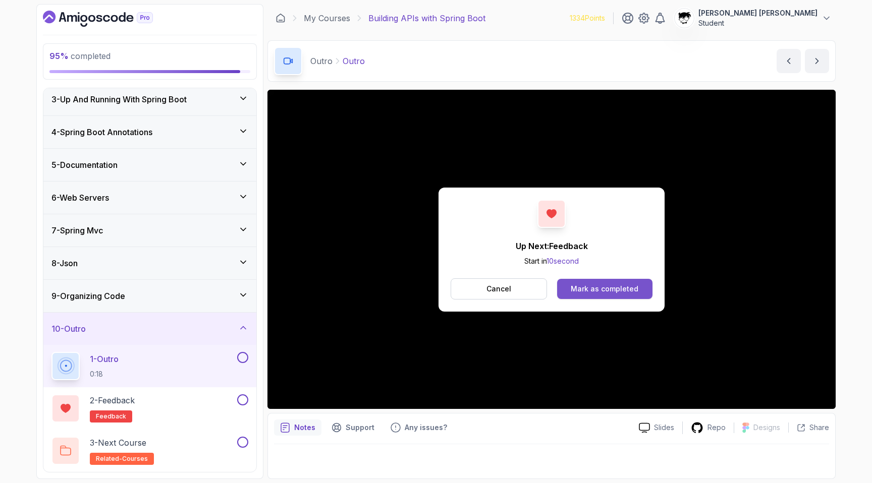
click at [449, 290] on div "Mark as completed" at bounding box center [605, 289] width 68 height 10
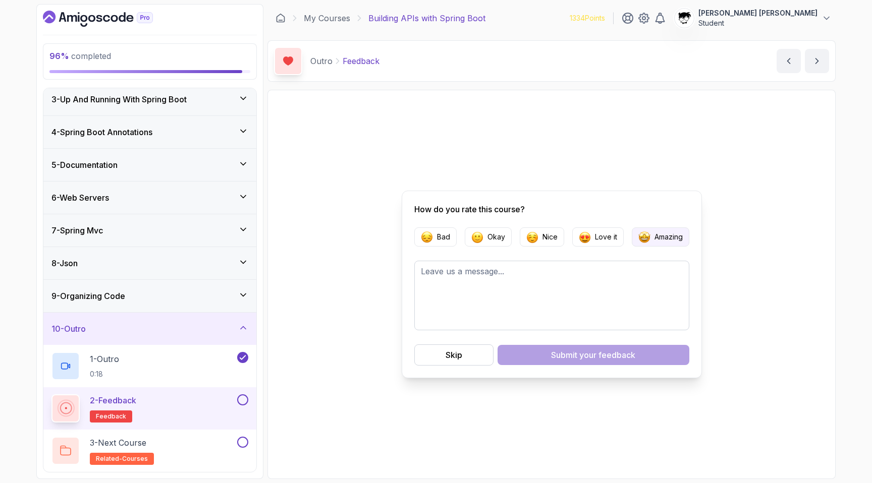
click at [449, 240] on button "Amazing" at bounding box center [661, 237] width 58 height 19
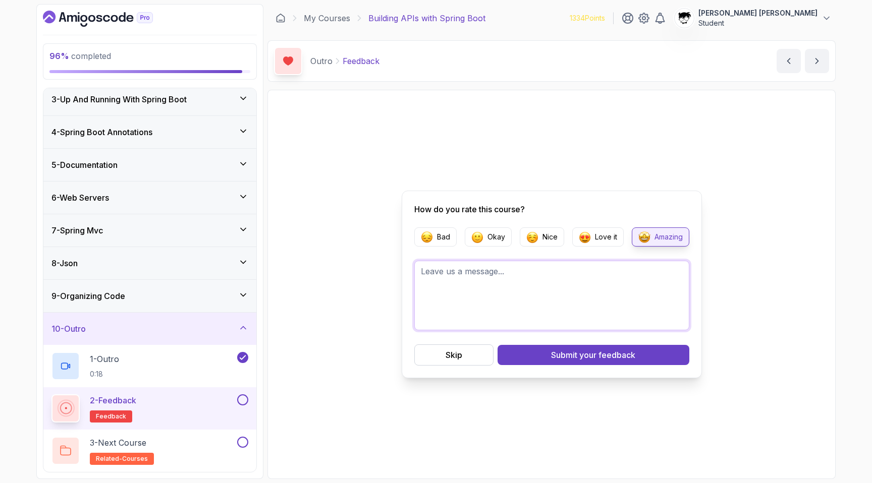
click at [449, 287] on textarea at bounding box center [551, 296] width 275 height 70
type textarea "V"
type textarea "Well structured course."
click at [111, 229] on div "7 - Spring Mvc" at bounding box center [149, 230] width 197 height 12
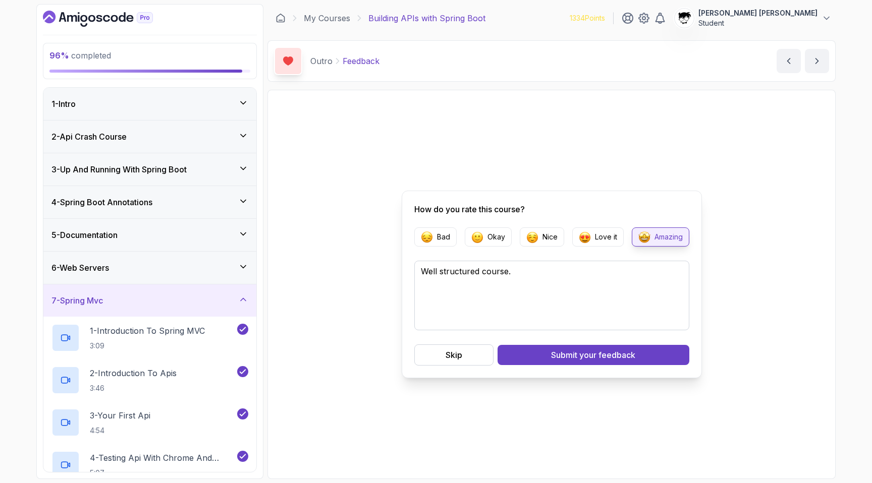
click at [119, 298] on div "7 - Spring Mvc" at bounding box center [149, 301] width 197 height 12
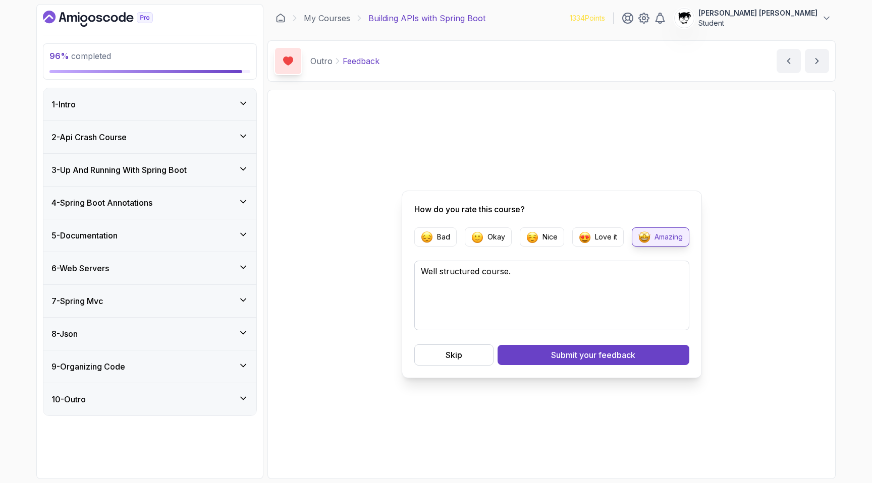
click at [119, 298] on div "7 - Spring Mvc" at bounding box center [149, 301] width 197 height 12
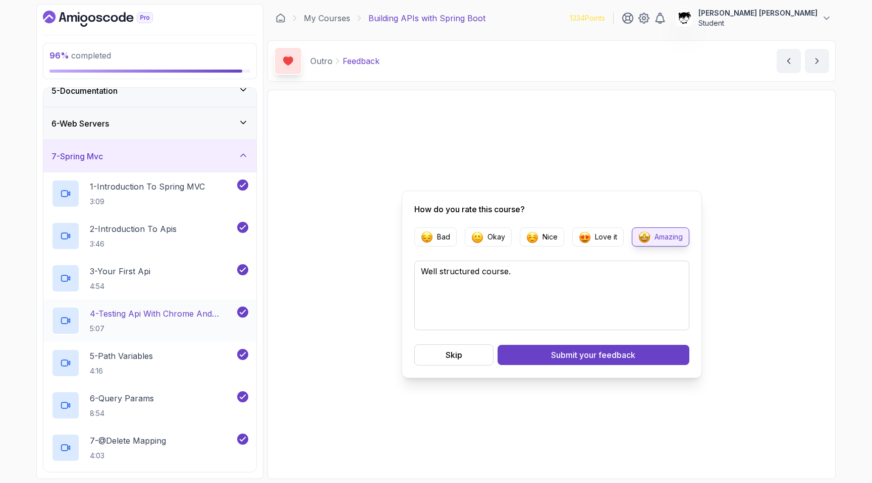
scroll to position [38, 0]
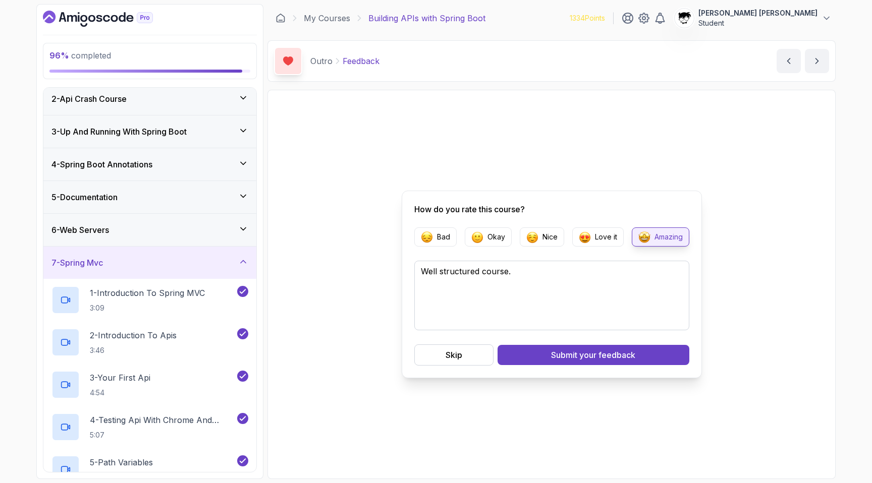
click at [102, 257] on h3 "7 - Spring Mvc" at bounding box center [76, 263] width 51 height 12
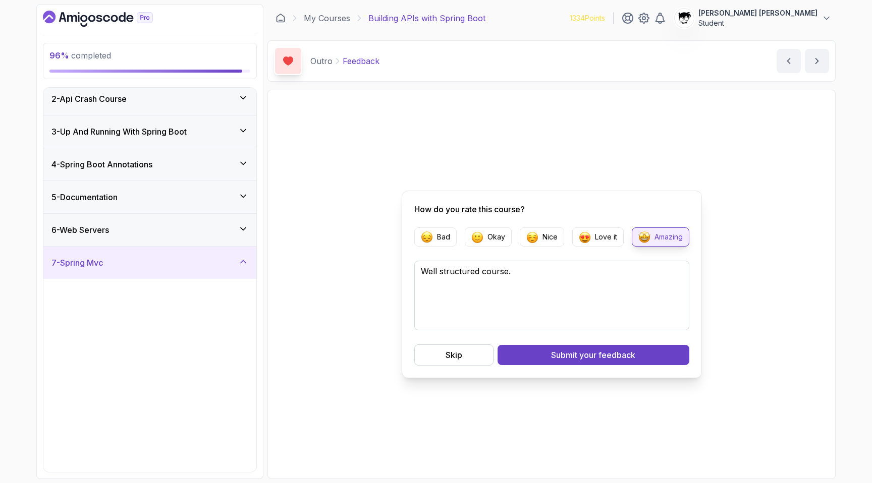
scroll to position [0, 0]
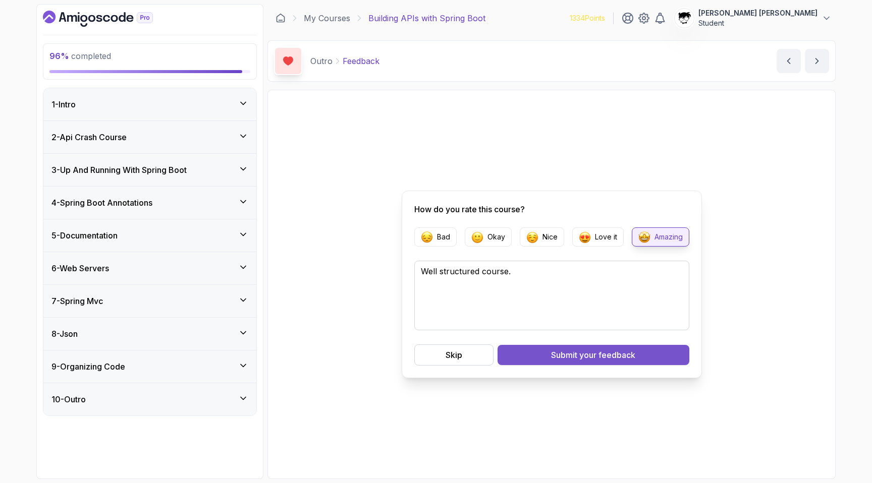
click at [449, 355] on button "Submit your feedback" at bounding box center [593, 355] width 192 height 20
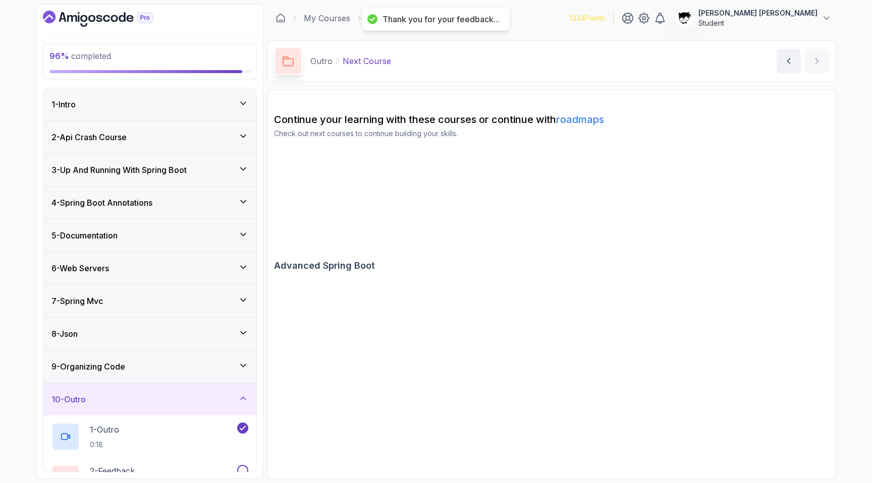
scroll to position [71, 0]
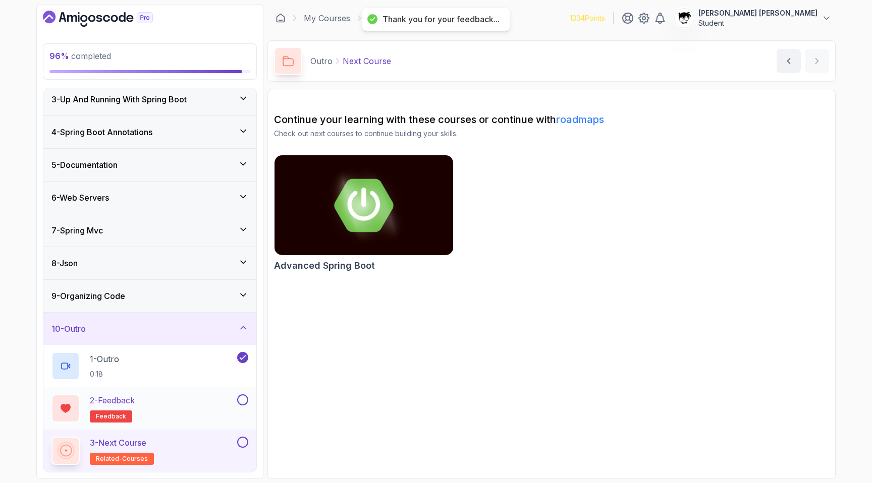
click at [240, 396] on button at bounding box center [242, 399] width 11 height 11
click at [245, 442] on button at bounding box center [242, 442] width 11 height 11
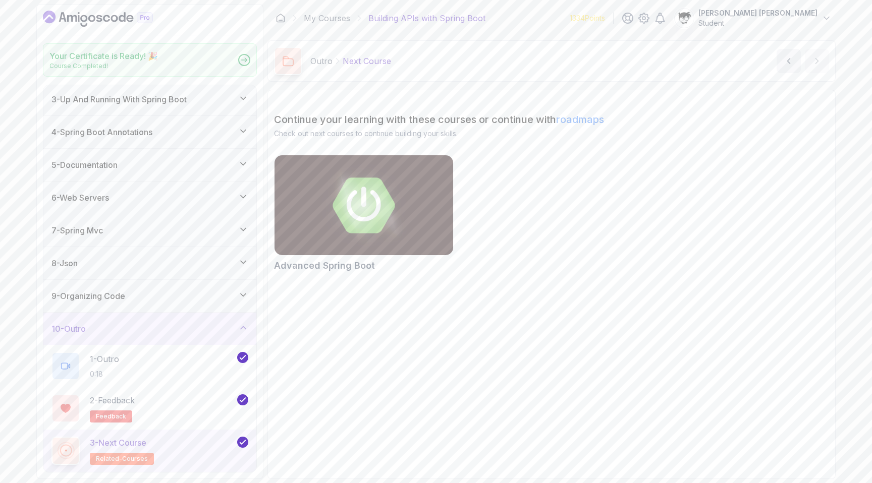
scroll to position [68, 0]
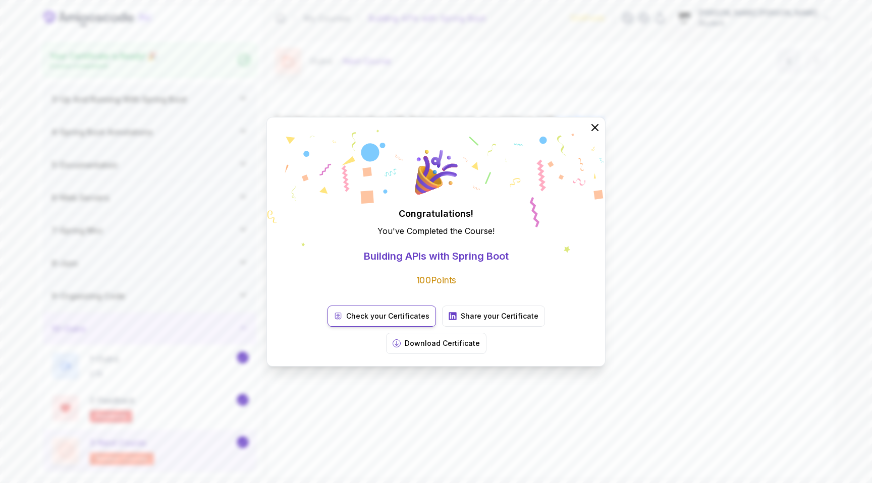
click at [346, 321] on p "Check your Certificates" at bounding box center [387, 316] width 83 height 10
click at [449, 321] on p "Share your Certificate" at bounding box center [500, 316] width 78 height 10
click at [346, 321] on p "Check your Certificates" at bounding box center [387, 316] width 83 height 10
click at [261, 88] on div "Congratulations! You've Completed the Course ! Building APIs with Spring Boot 1…" at bounding box center [436, 241] width 872 height 483
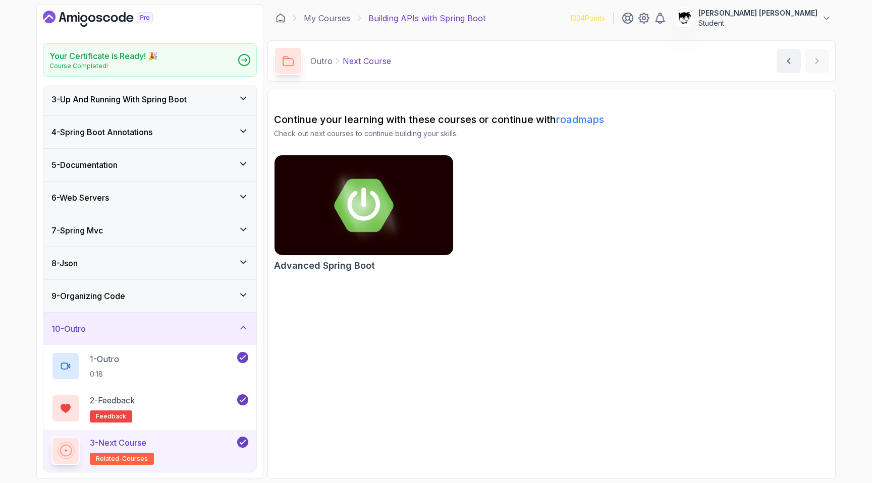
click at [93, 18] on icon "Dashboard" at bounding box center [98, 19] width 110 height 16
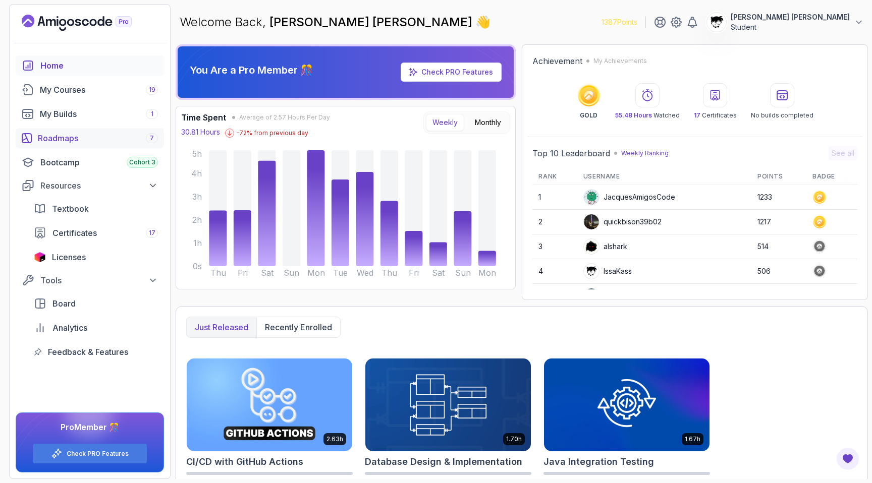
click at [75, 141] on div "Roadmaps 7" at bounding box center [98, 138] width 120 height 12
